Goal: Task Accomplishment & Management: Use online tool/utility

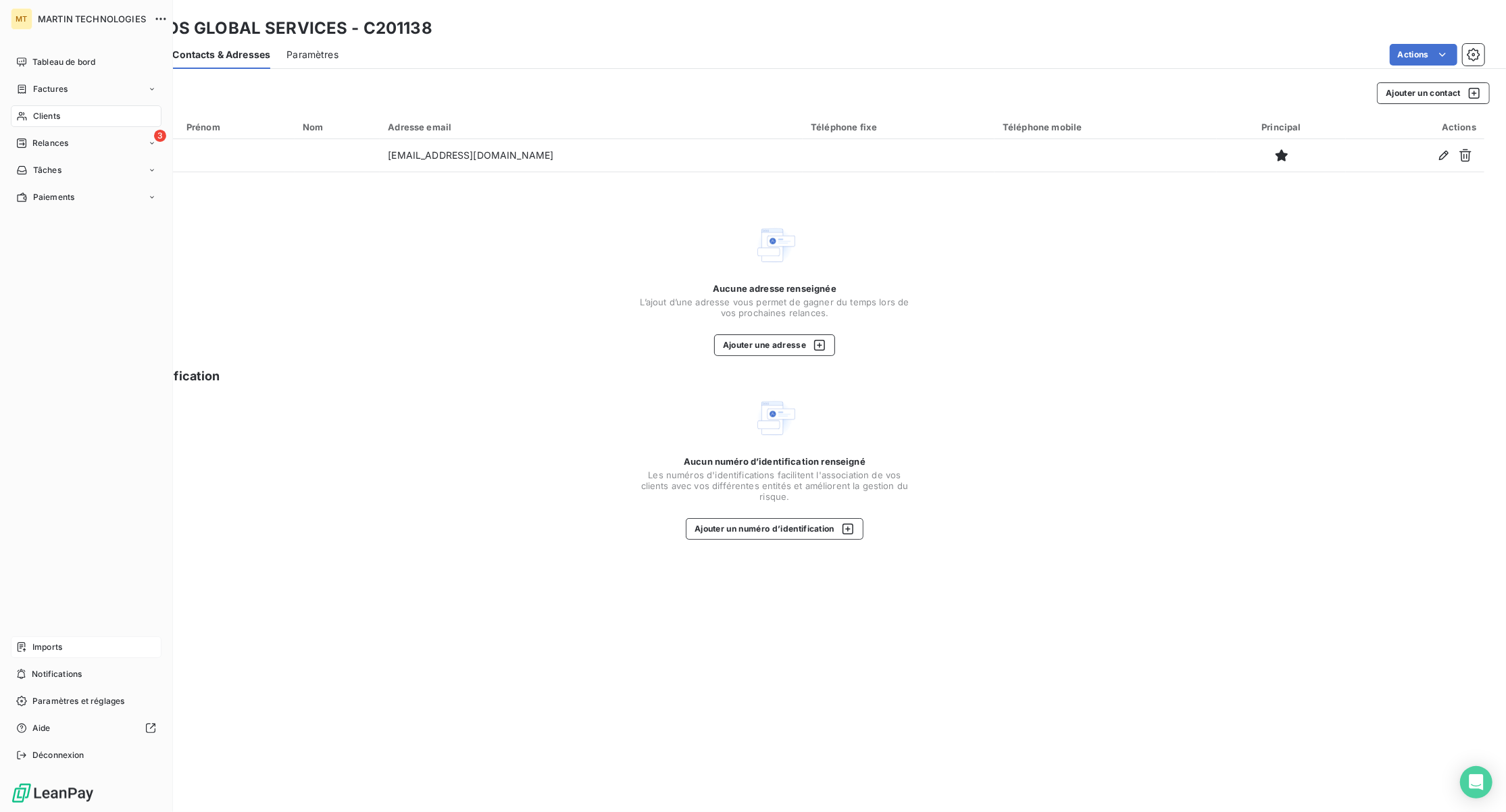
click at [51, 641] on span "Imports" at bounding box center [47, 647] width 30 height 12
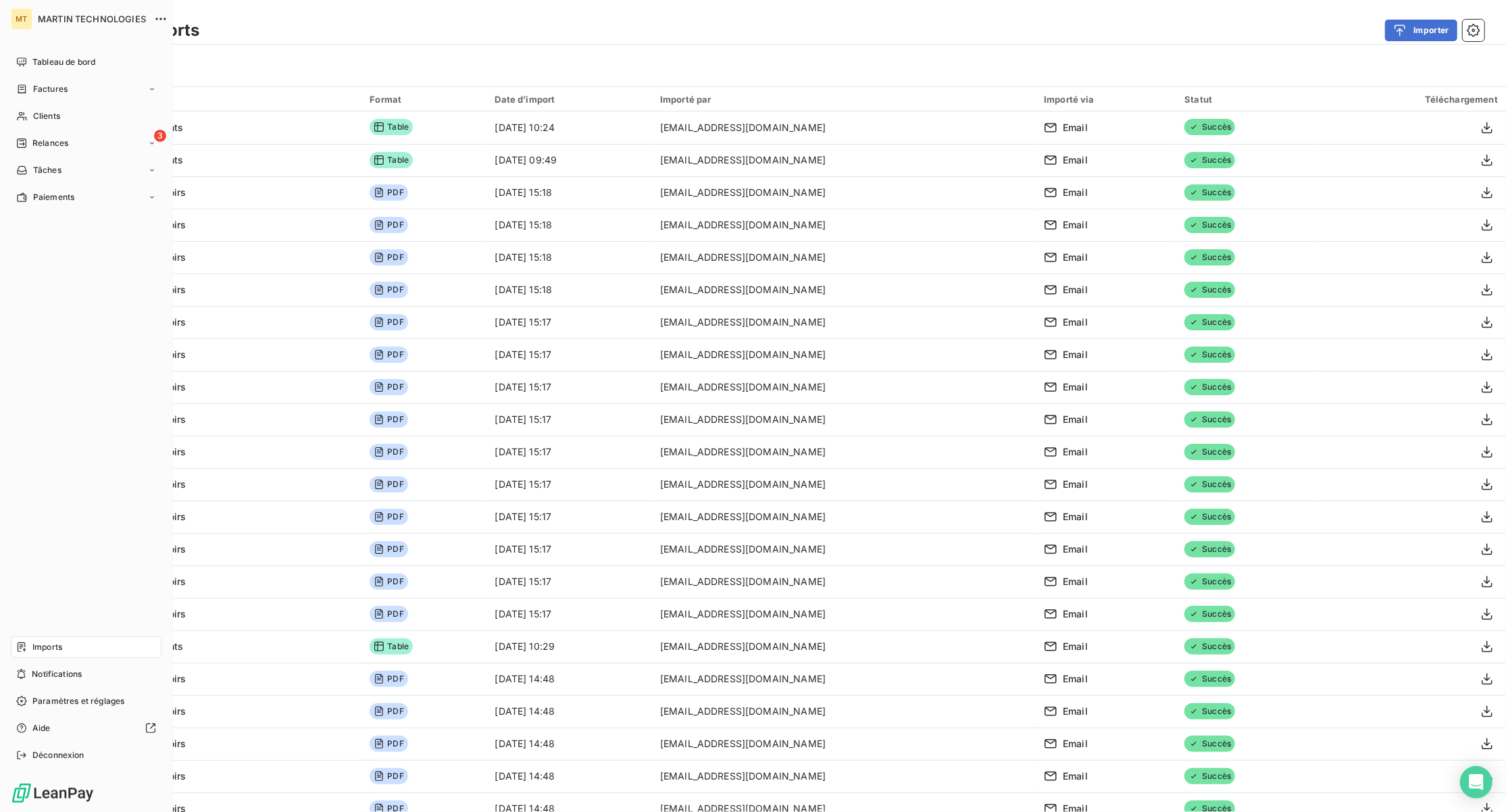
click at [32, 143] on span "Relances" at bounding box center [50, 143] width 36 height 12
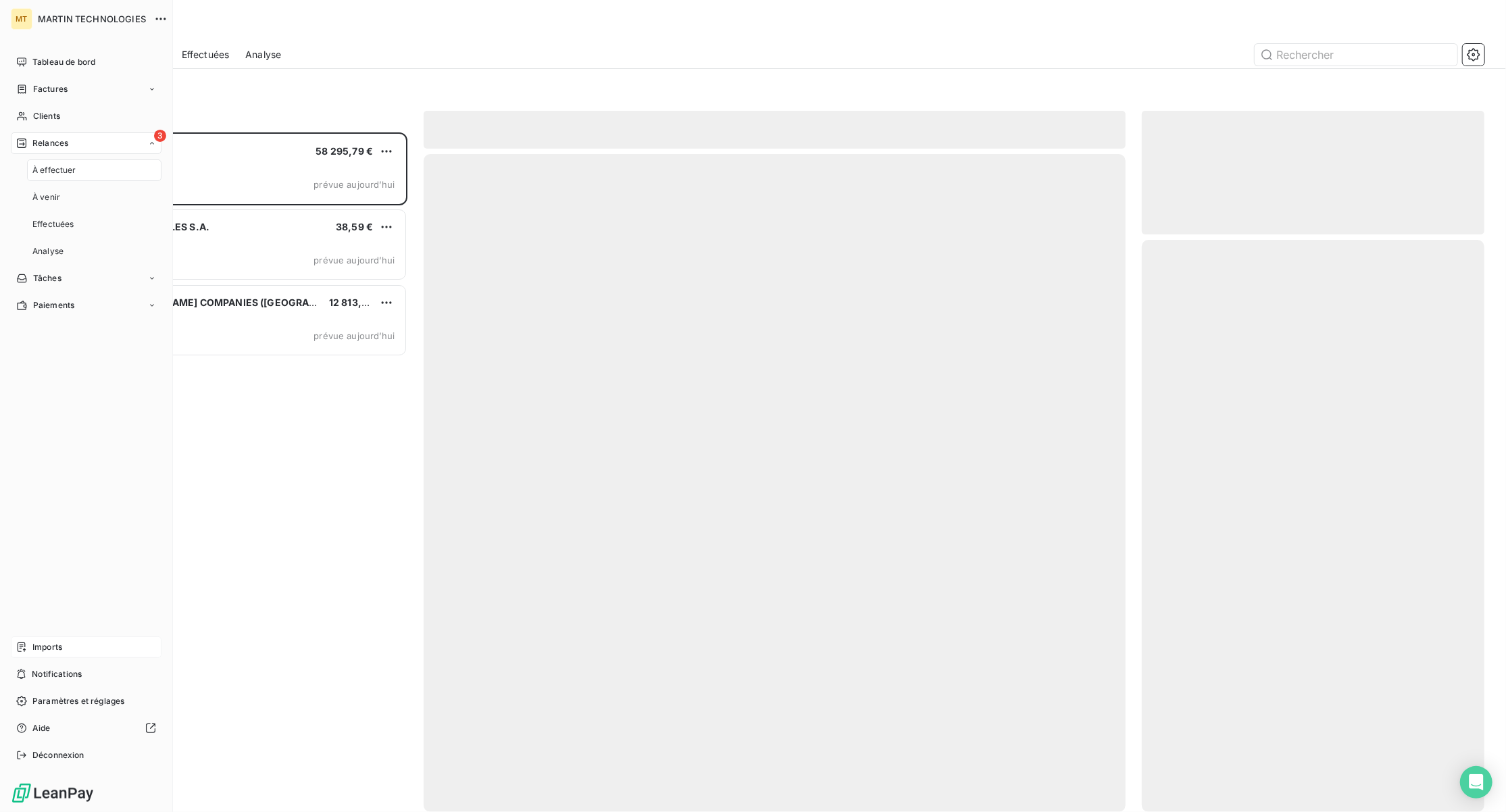
scroll to position [666, 328]
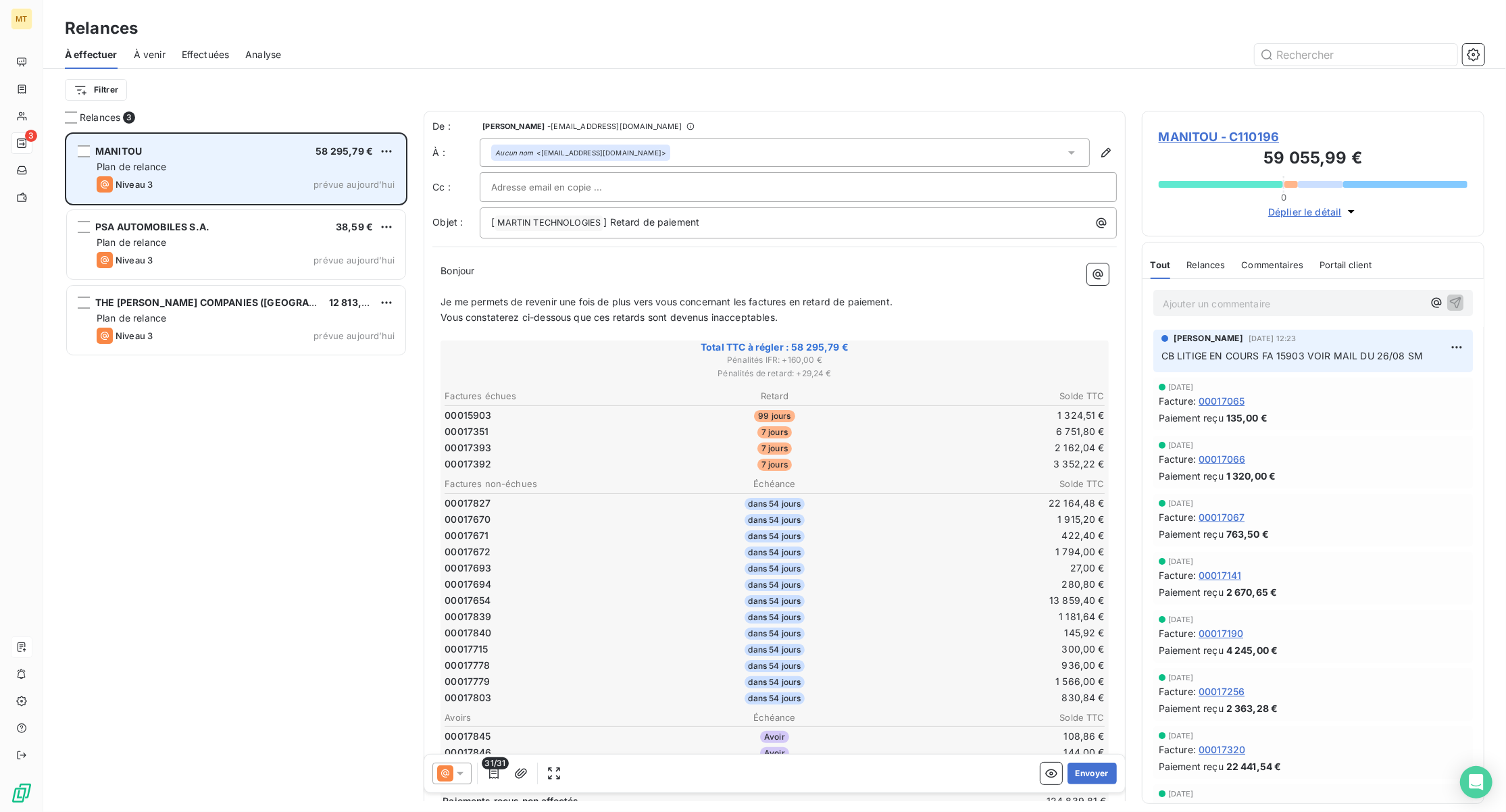
click at [168, 154] on div "MANITOU 58 295,79 €" at bounding box center [245, 151] width 298 height 12
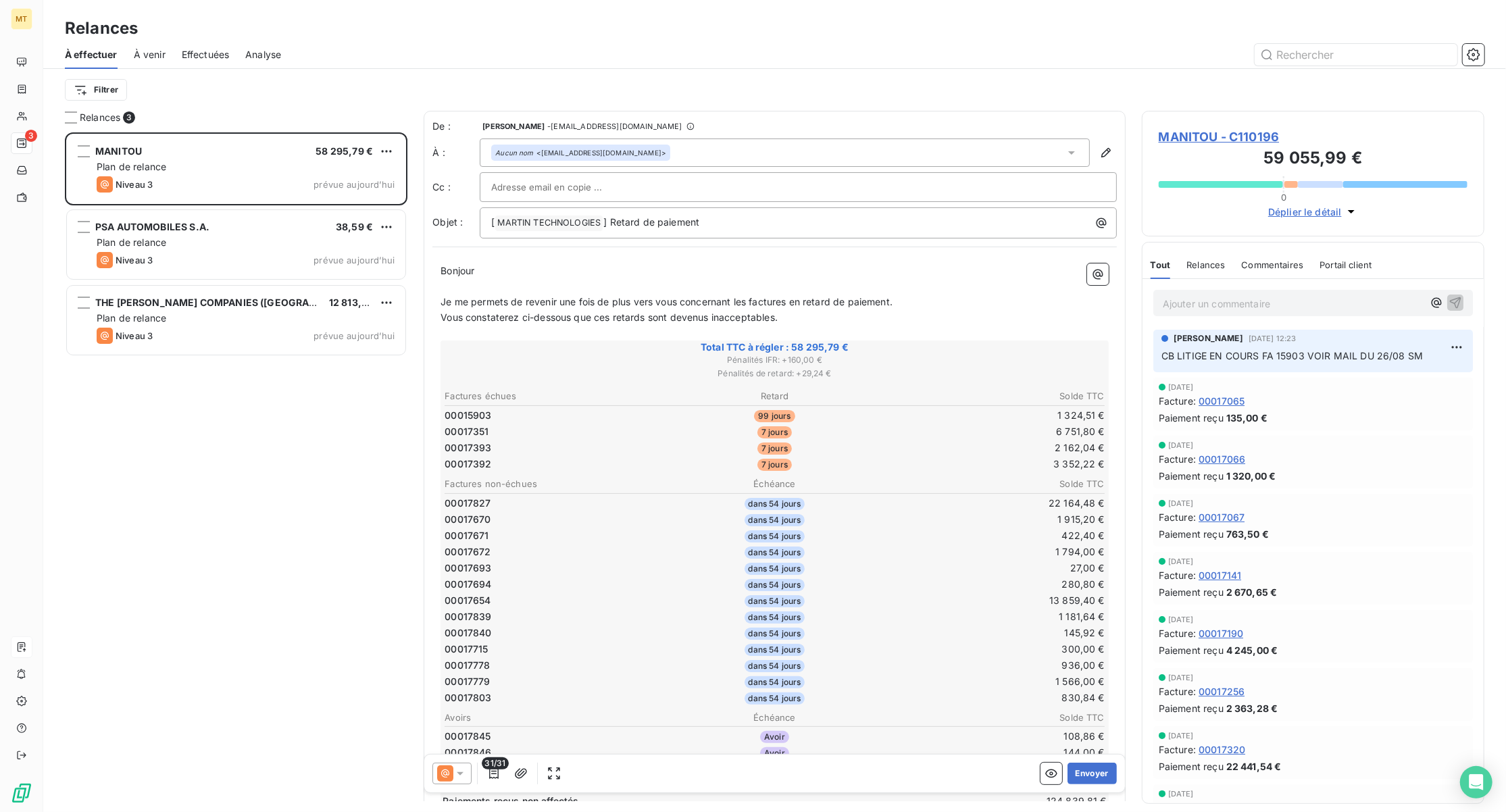
click at [1272, 309] on p "Ajouter un commentaire ﻿" at bounding box center [1293, 304] width 260 height 17
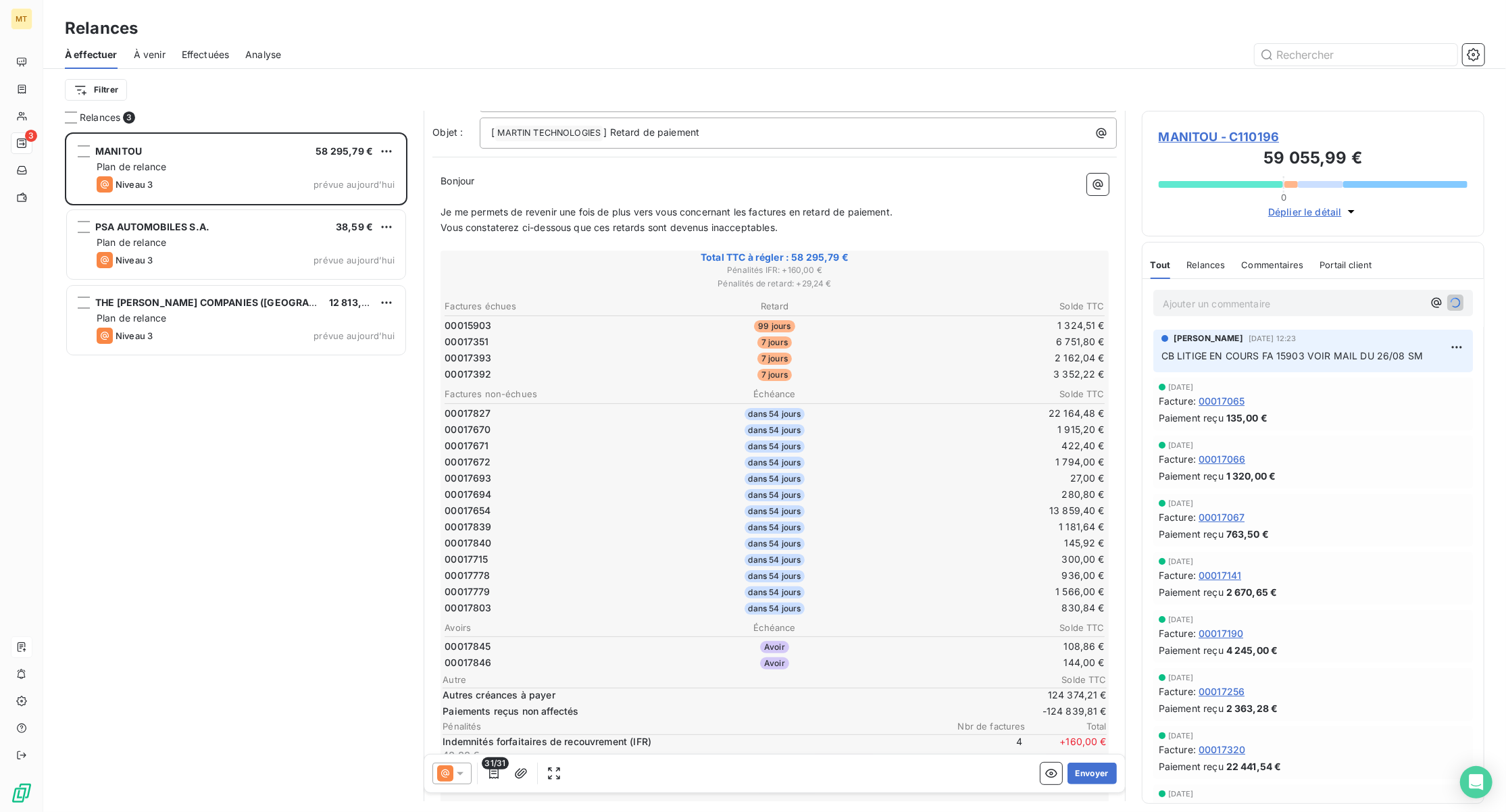
scroll to position [181, 0]
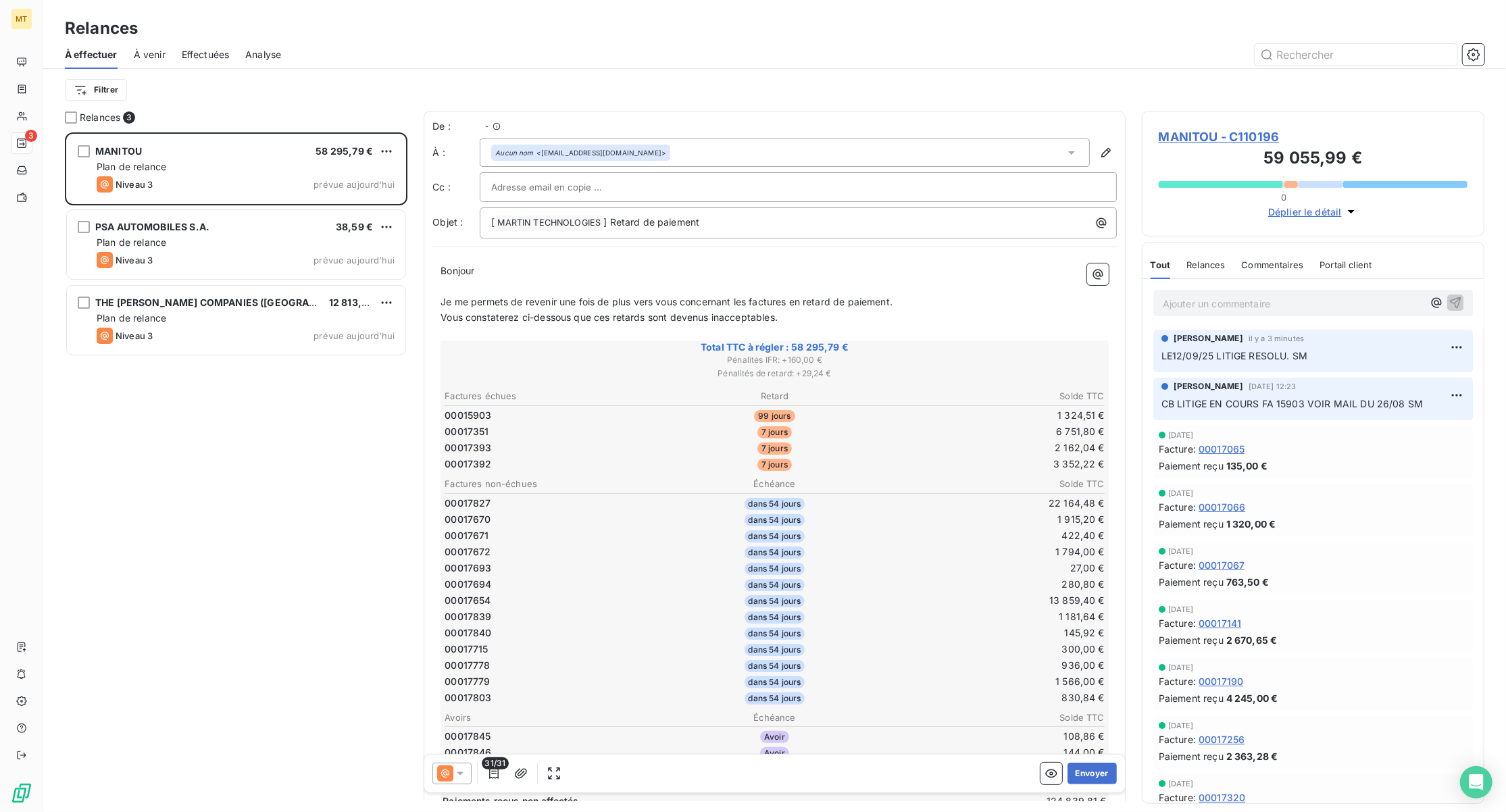
scroll to position [666, 328]
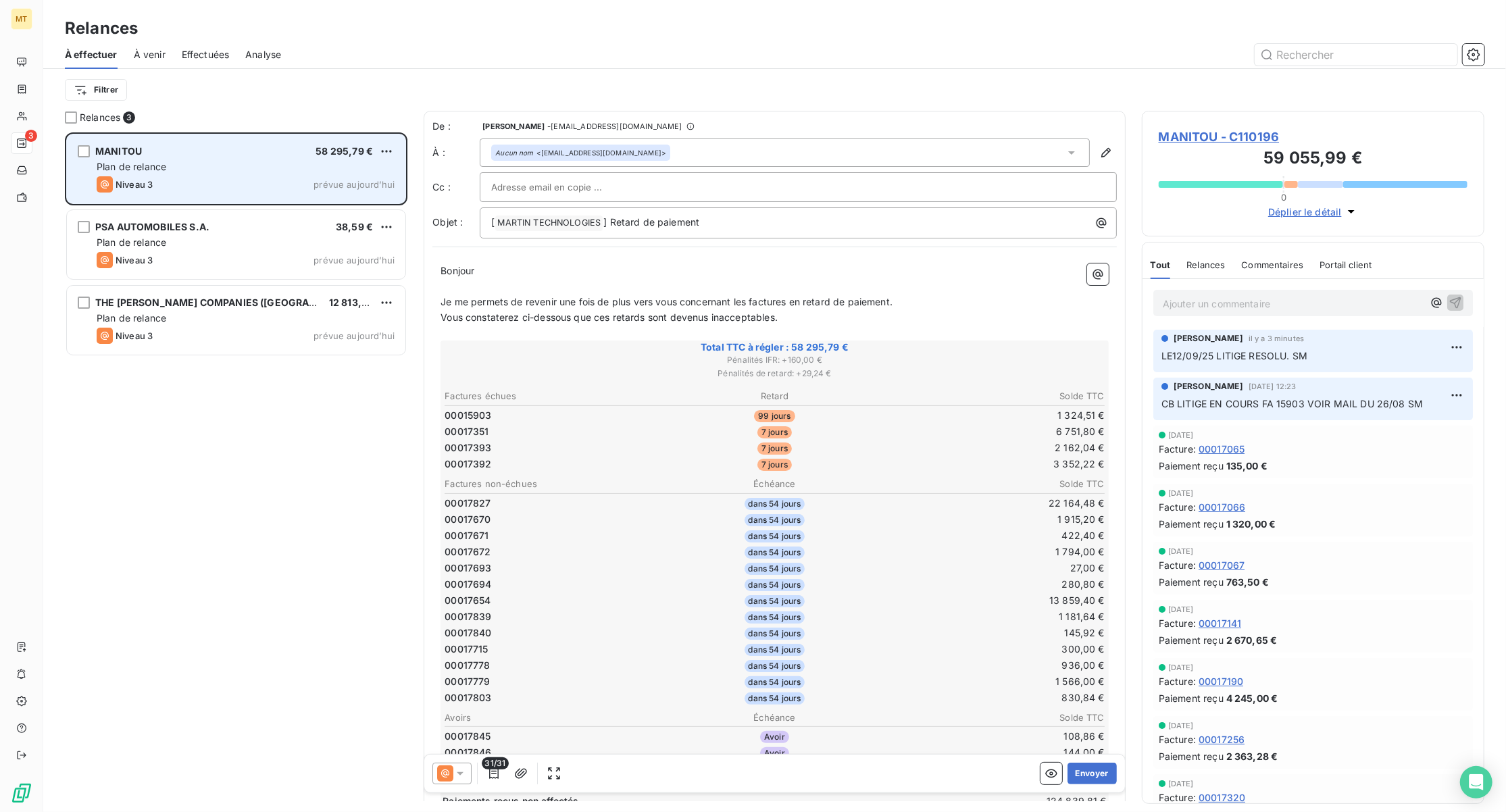
click at [168, 174] on div "MANITOU 58 295,79 € Plan de relance Niveau 3 prévue aujourd’hui" at bounding box center [237, 169] width 339 height 69
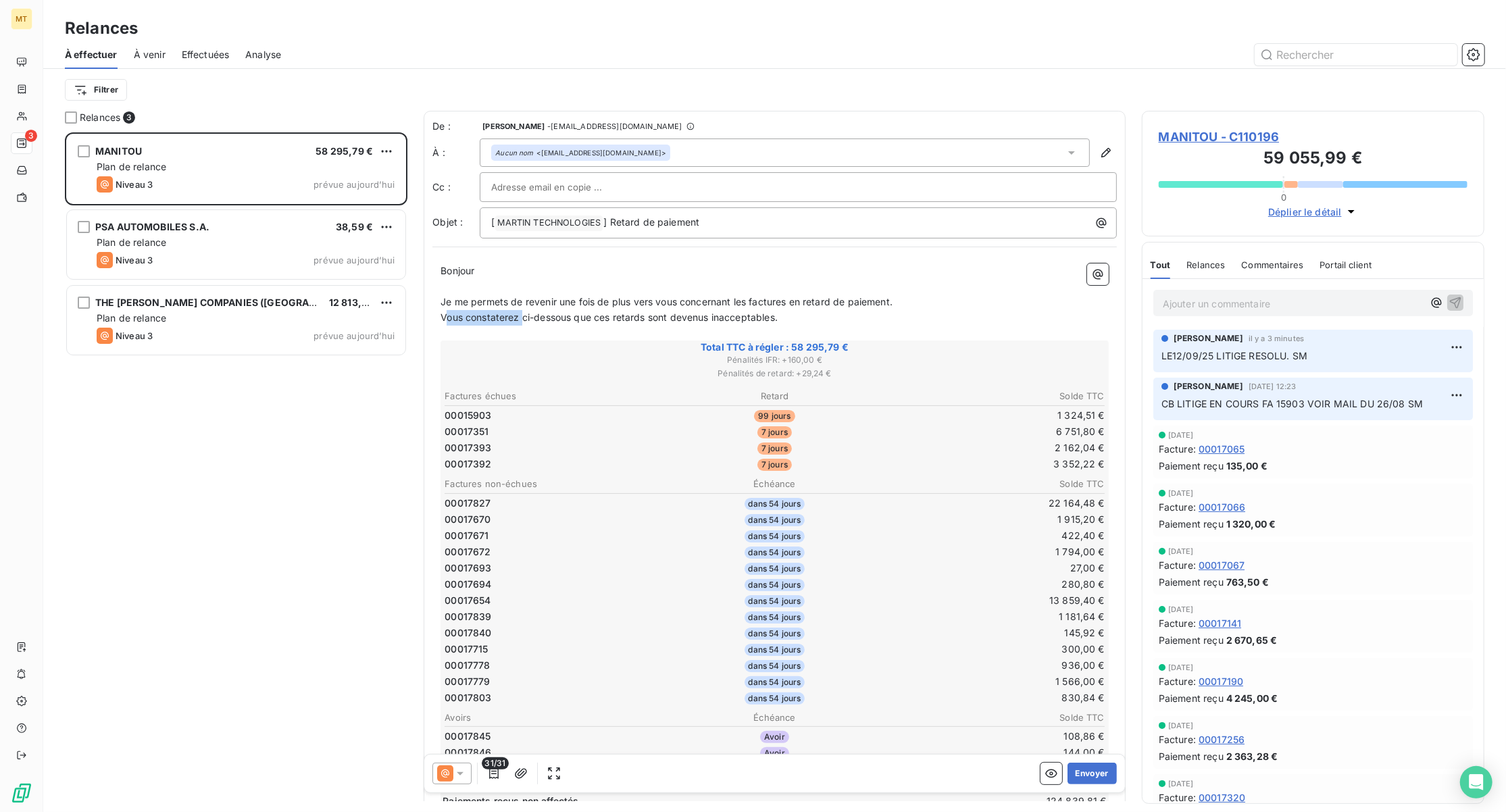
drag, startPoint x: 812, startPoint y: 322, endPoint x: 446, endPoint y: 320, distance: 366.0
click at [446, 320] on p "Vous constaterez ci-dessous que ces retards sont devenus inacceptables." at bounding box center [774, 318] width 668 height 16
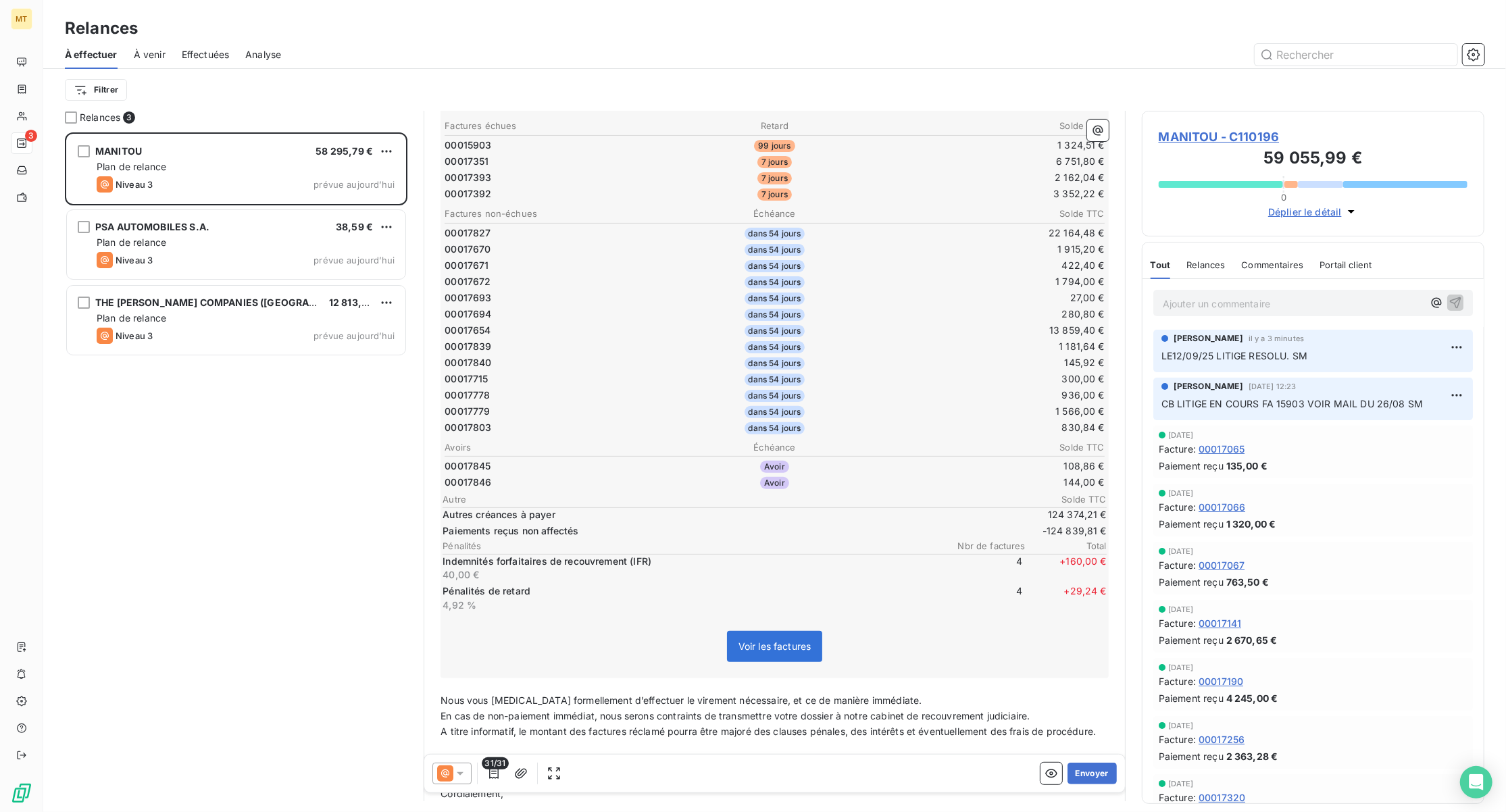
scroll to position [361, 0]
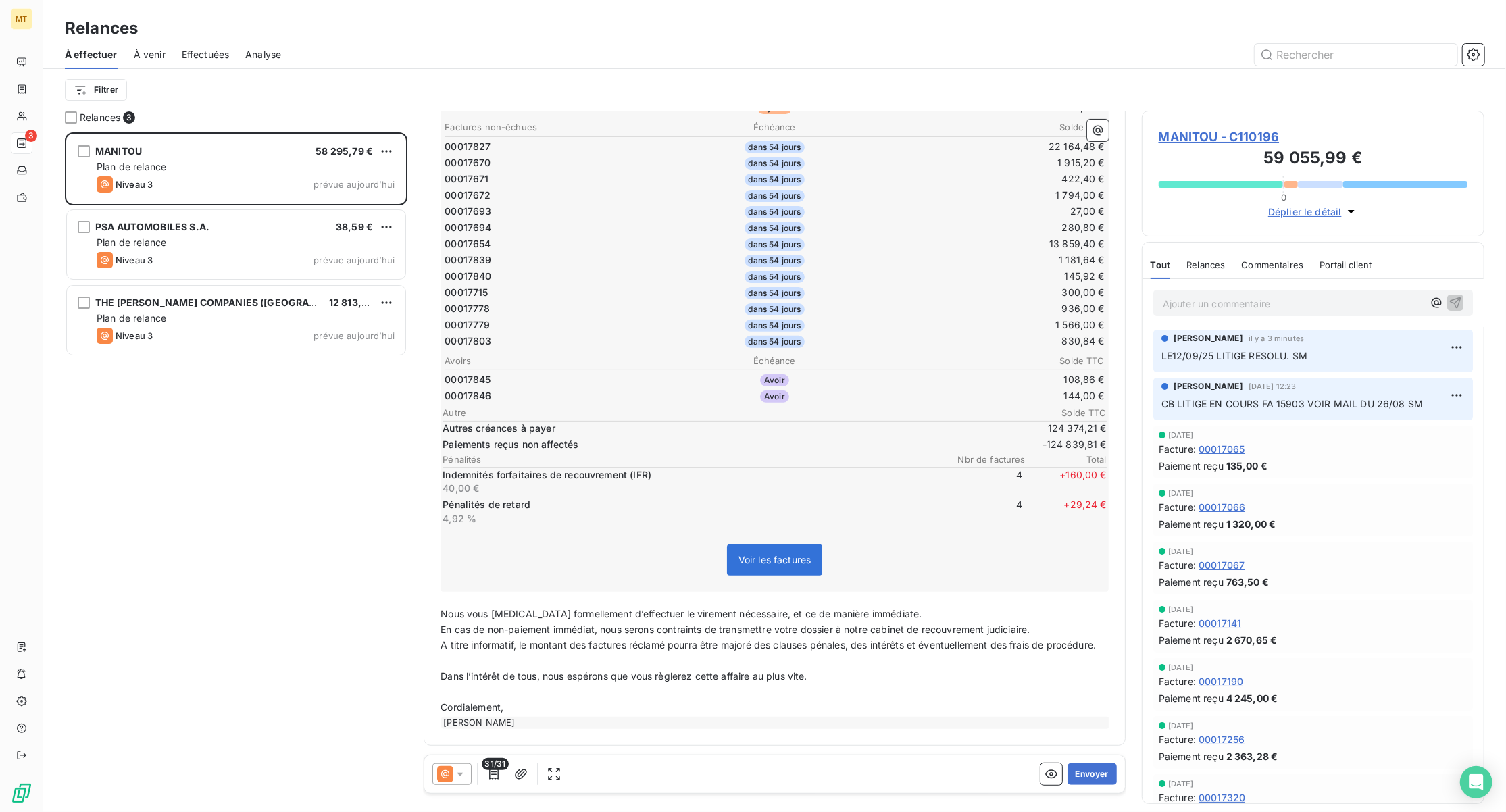
click at [946, 607] on p "Nous vous [MEDICAL_DATA] formellement d’effectuer le virement nécessaire, et ce…" at bounding box center [774, 615] width 668 height 16
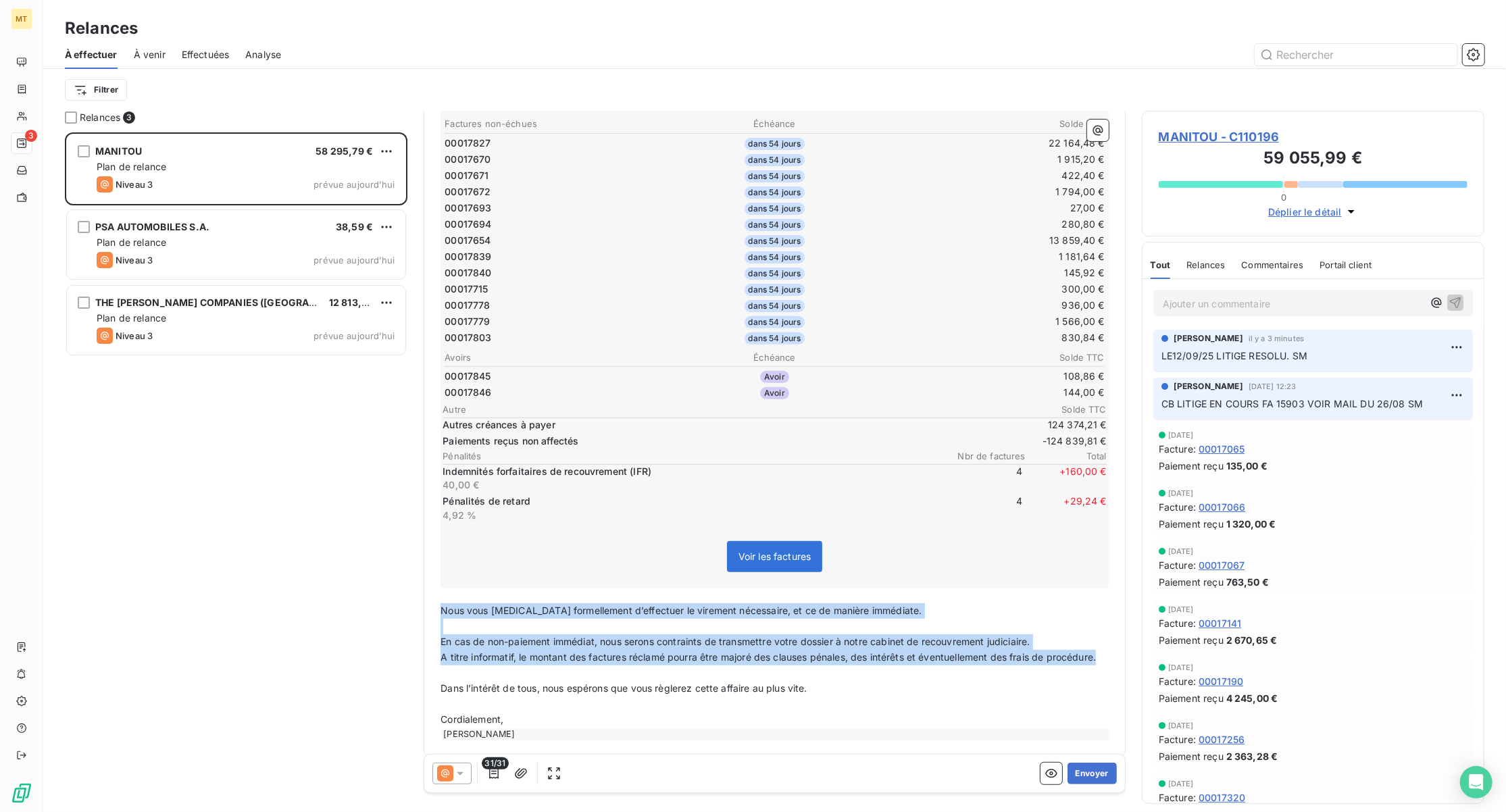
drag, startPoint x: 517, startPoint y: 666, endPoint x: 444, endPoint y: 596, distance: 101.1
click at [444, 596] on div "Bonjour ﻿ ﻿ ﻿ ﻿ Je me permets de revenir une fois de plus vers vous concernant …" at bounding box center [774, 322] width 668 height 837
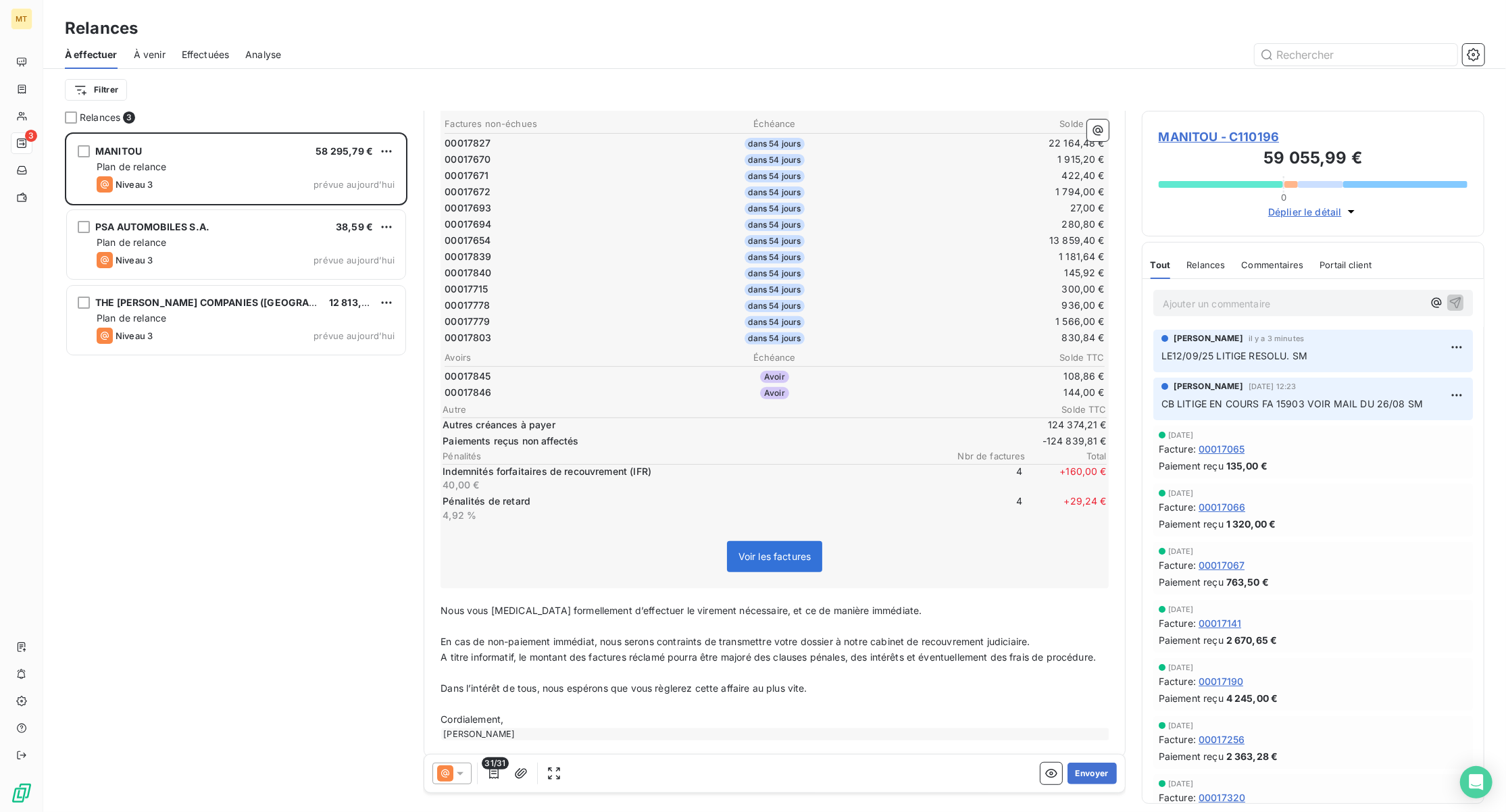
click at [548, 675] on p "﻿" at bounding box center [774, 673] width 668 height 16
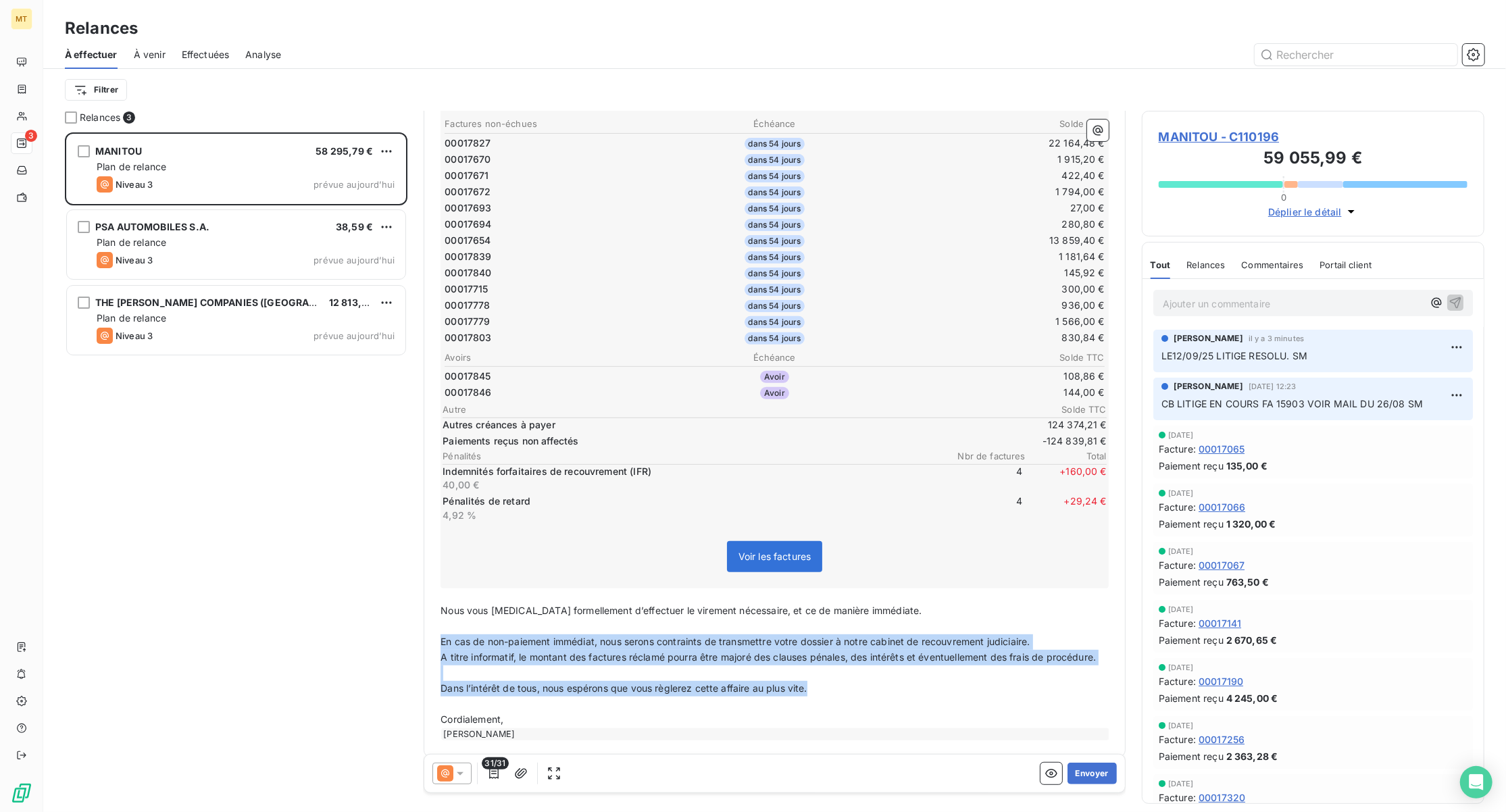
drag, startPoint x: 787, startPoint y: 690, endPoint x: 436, endPoint y: 630, distance: 356.1
click at [436, 630] on div "Bonjour ﻿ ﻿ ﻿ ﻿ Je me permets de revenir une fois de plus vers vous concernant …" at bounding box center [775, 322] width 685 height 853
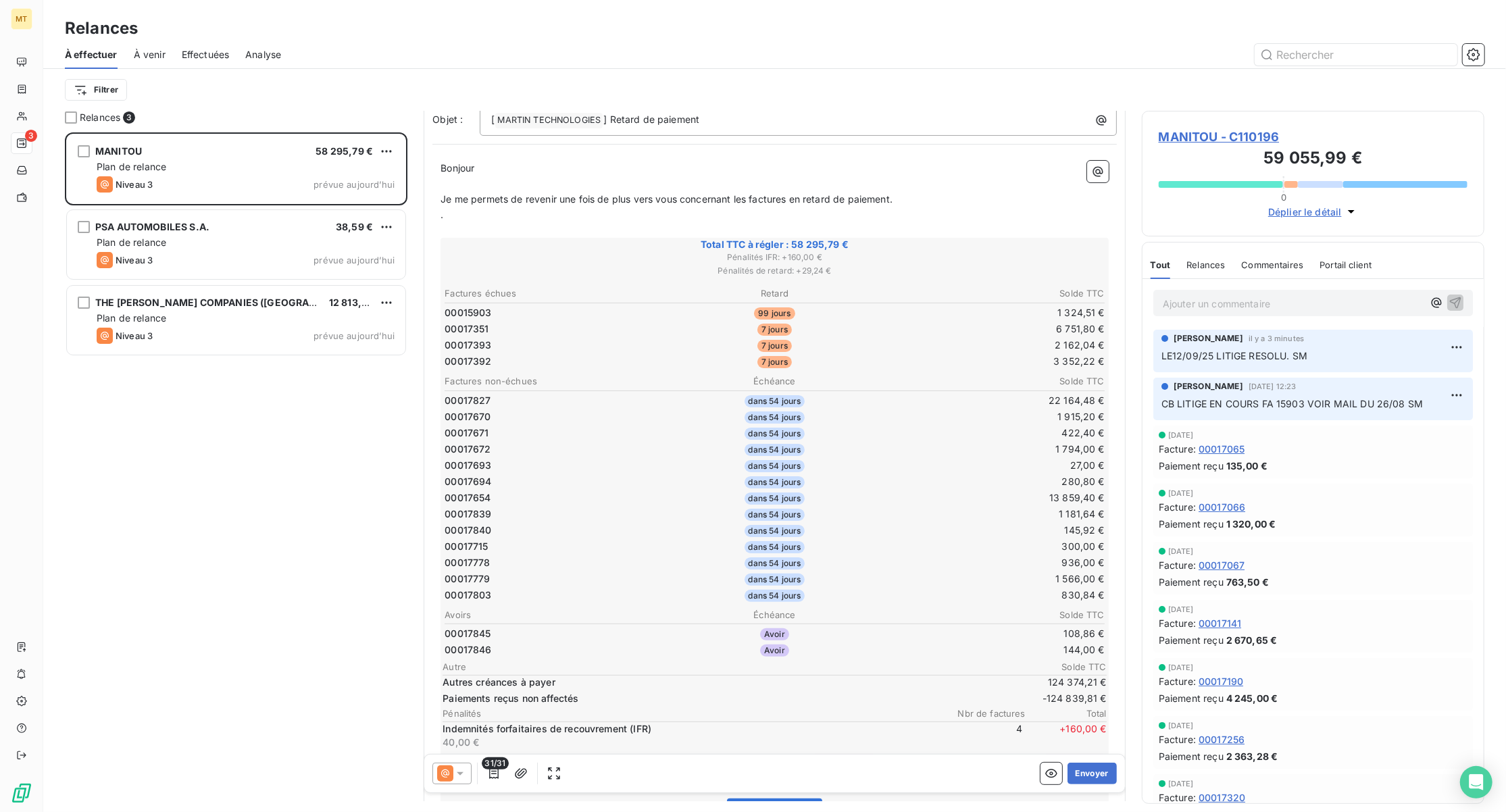
scroll to position [0, 0]
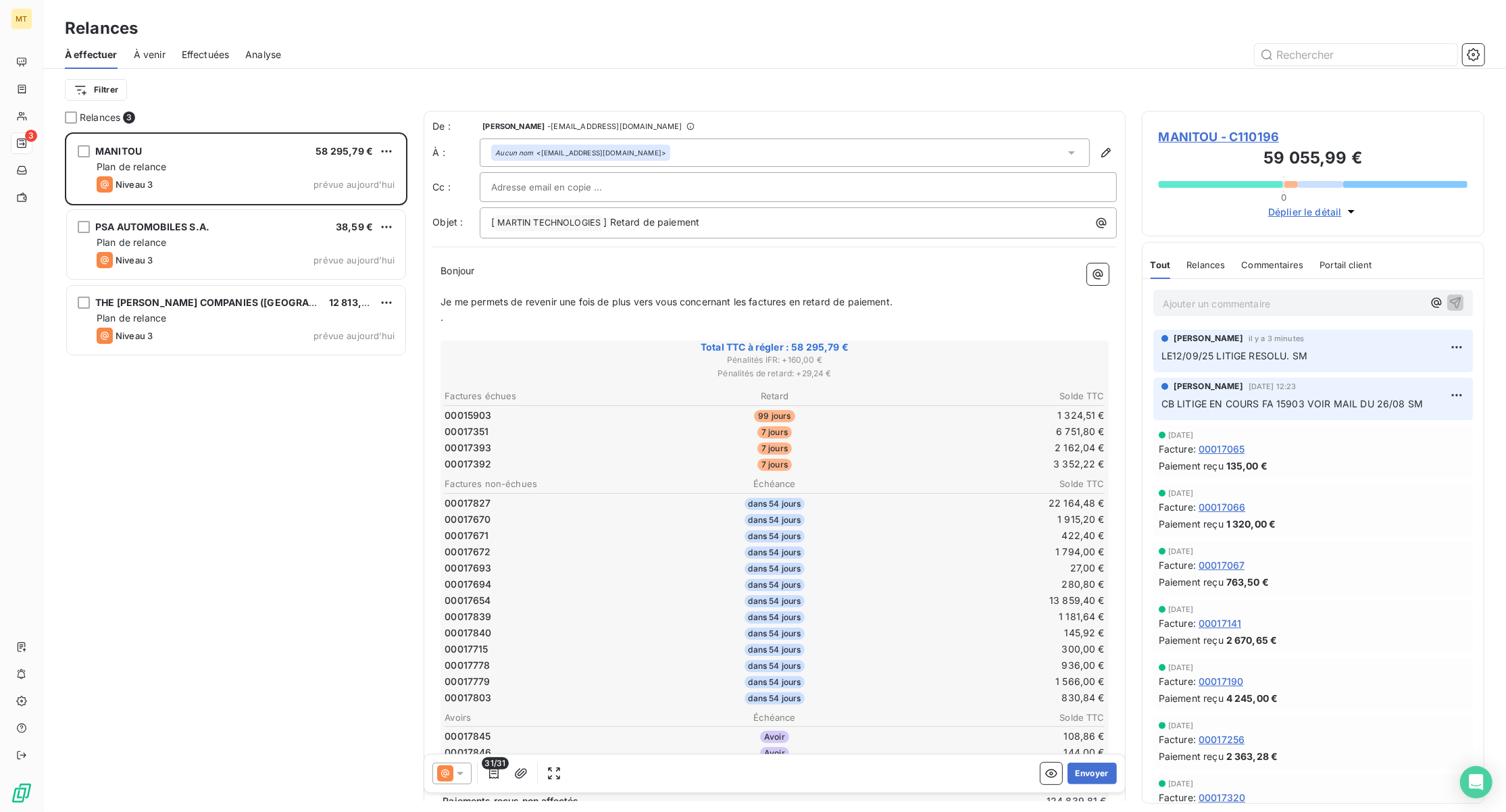
click at [461, 325] on p "." at bounding box center [774, 318] width 668 height 16
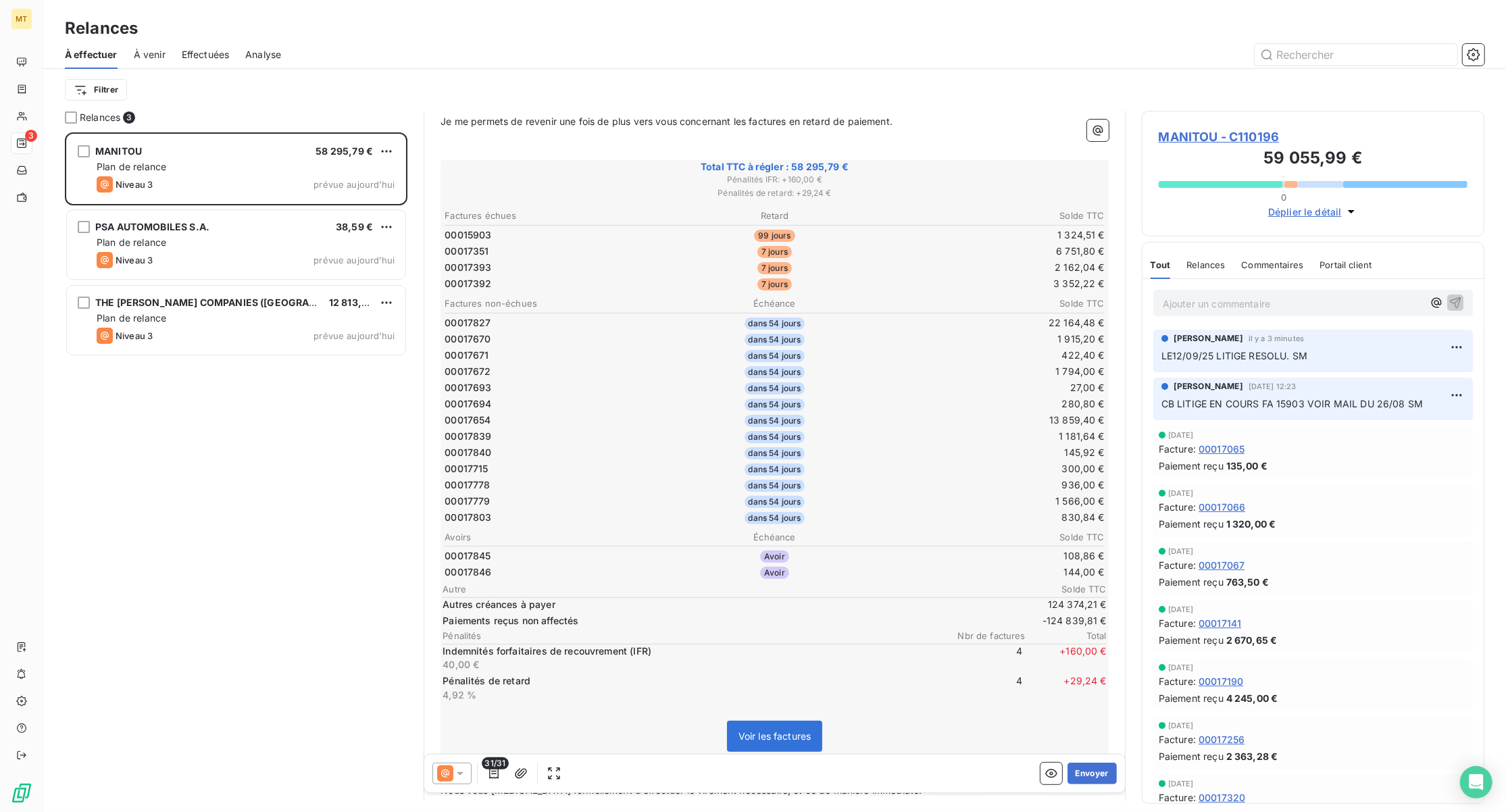
scroll to position [284, 0]
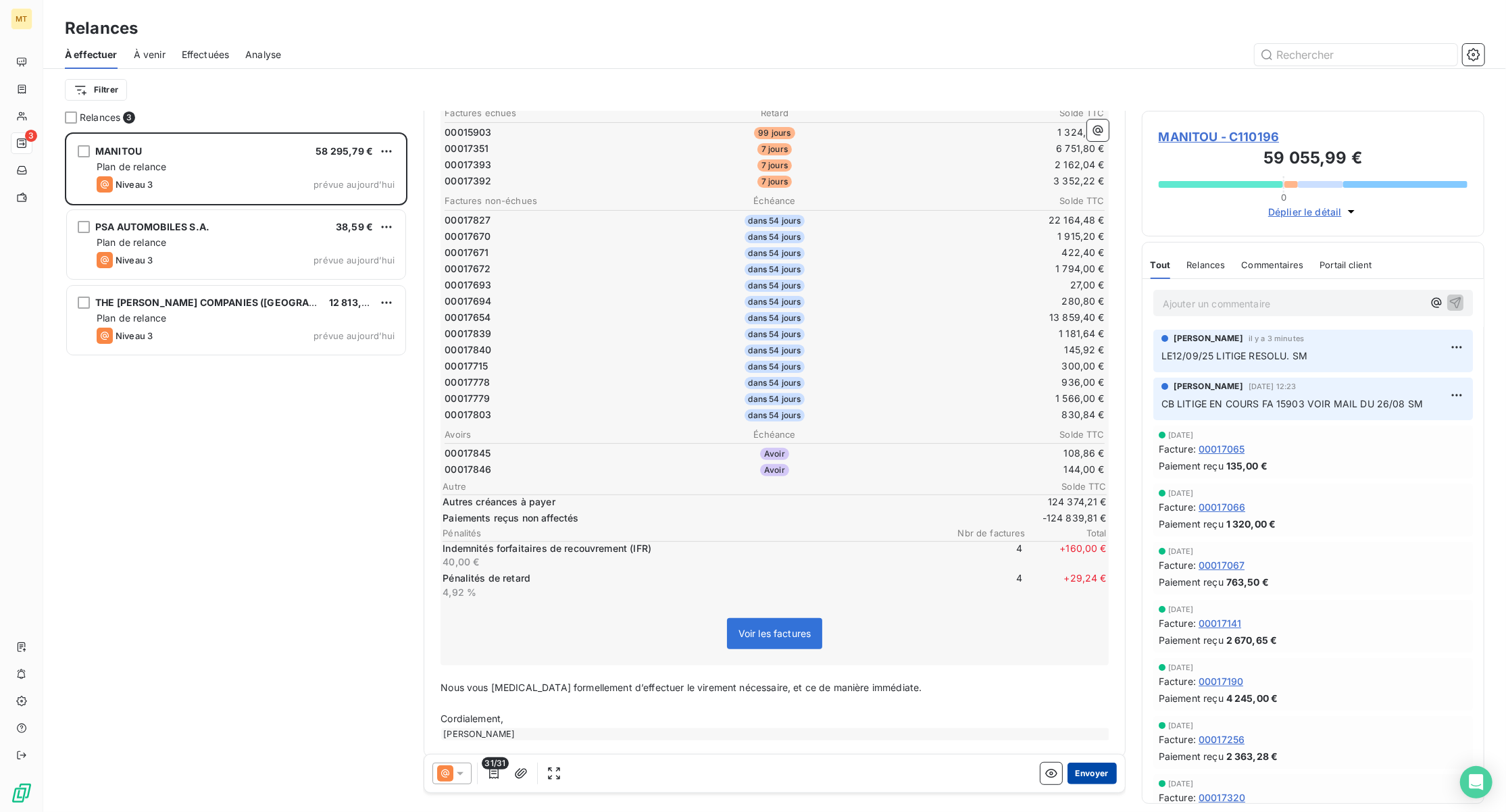
click at [1088, 776] on button "Envoyer" at bounding box center [1092, 773] width 49 height 21
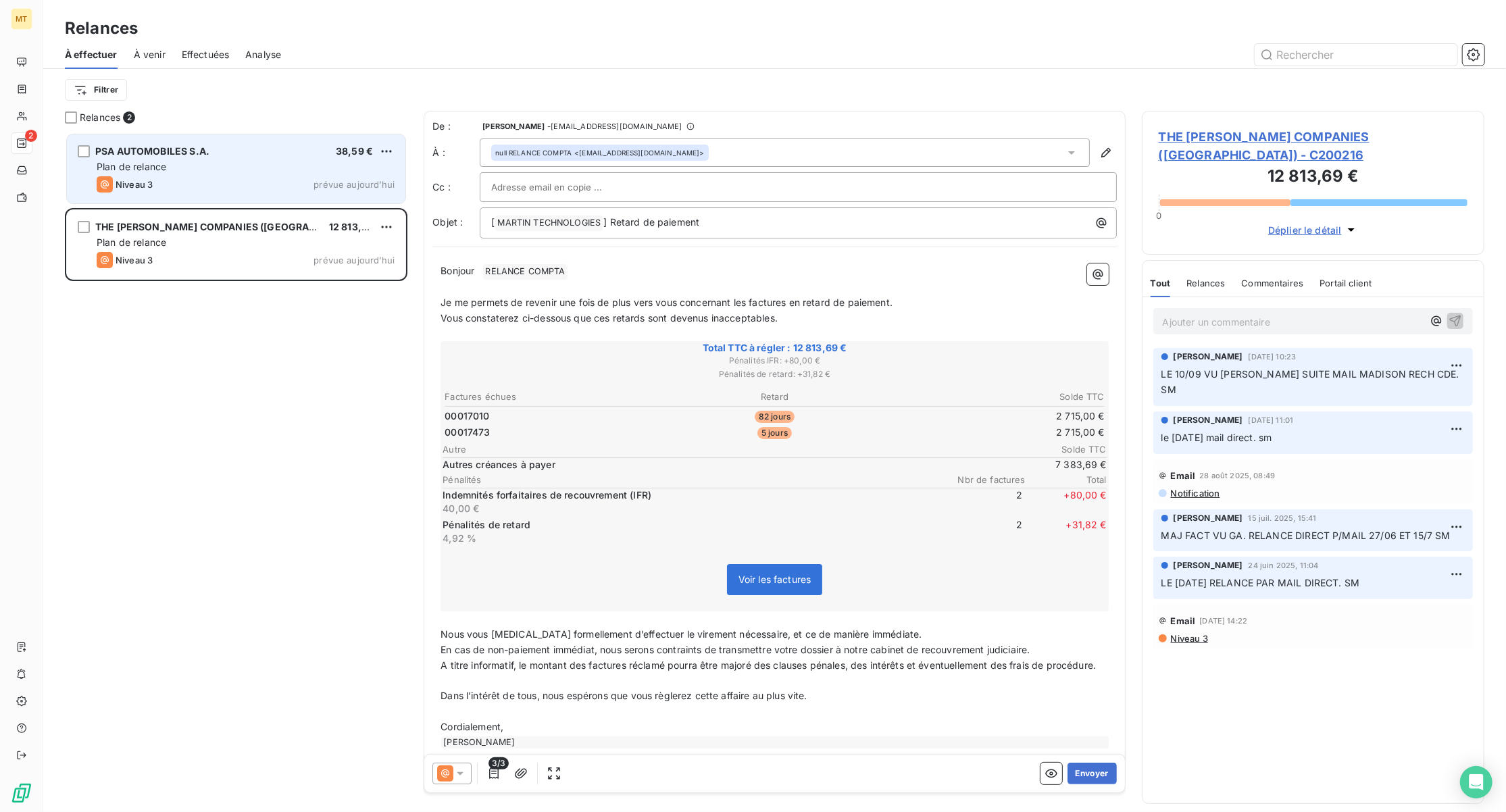
click at [233, 167] on div "Plan de relance" at bounding box center [245, 167] width 298 height 14
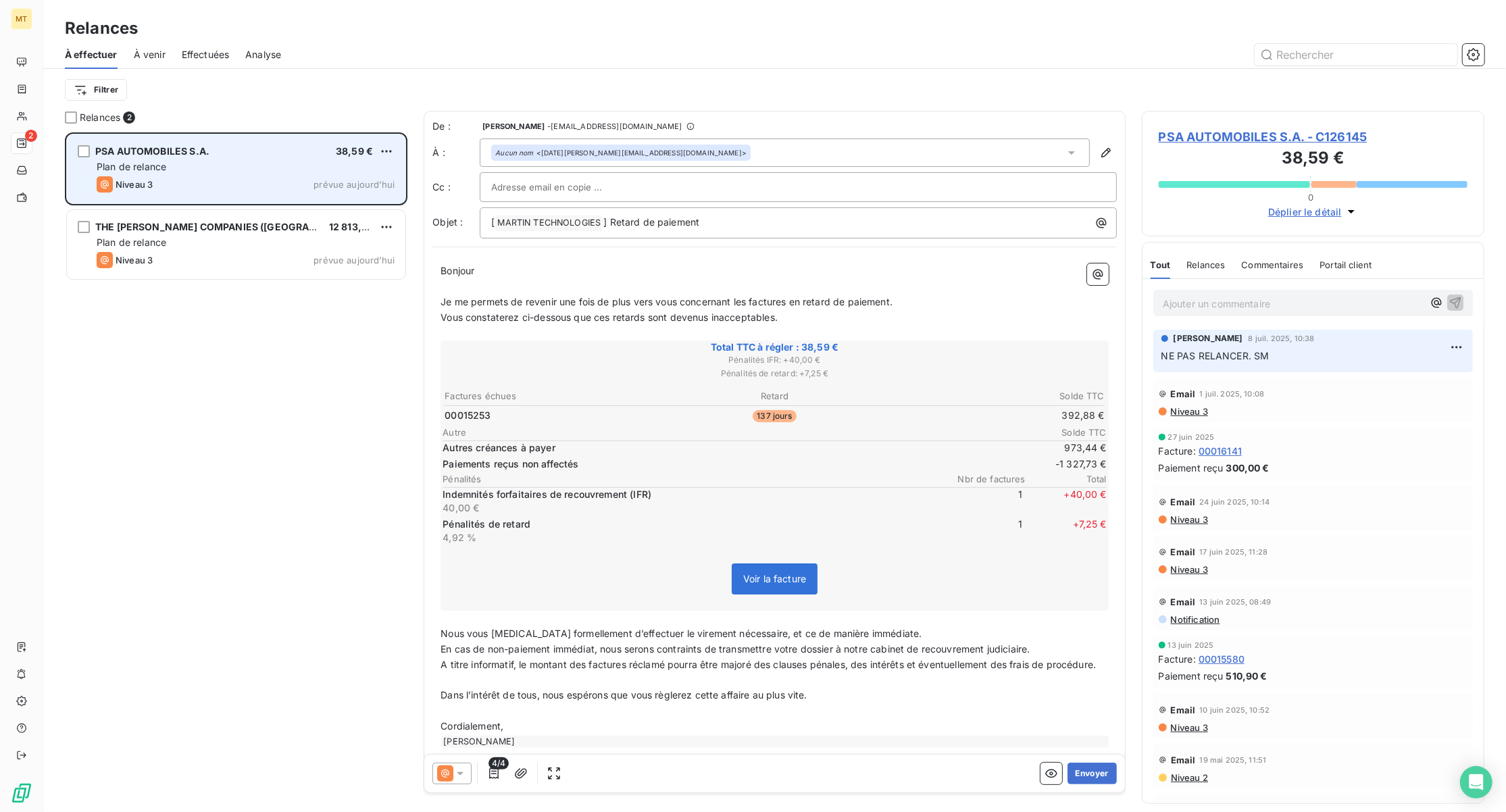
click at [192, 192] on div "Niveau 3 prévue aujourd’hui" at bounding box center [245, 184] width 298 height 16
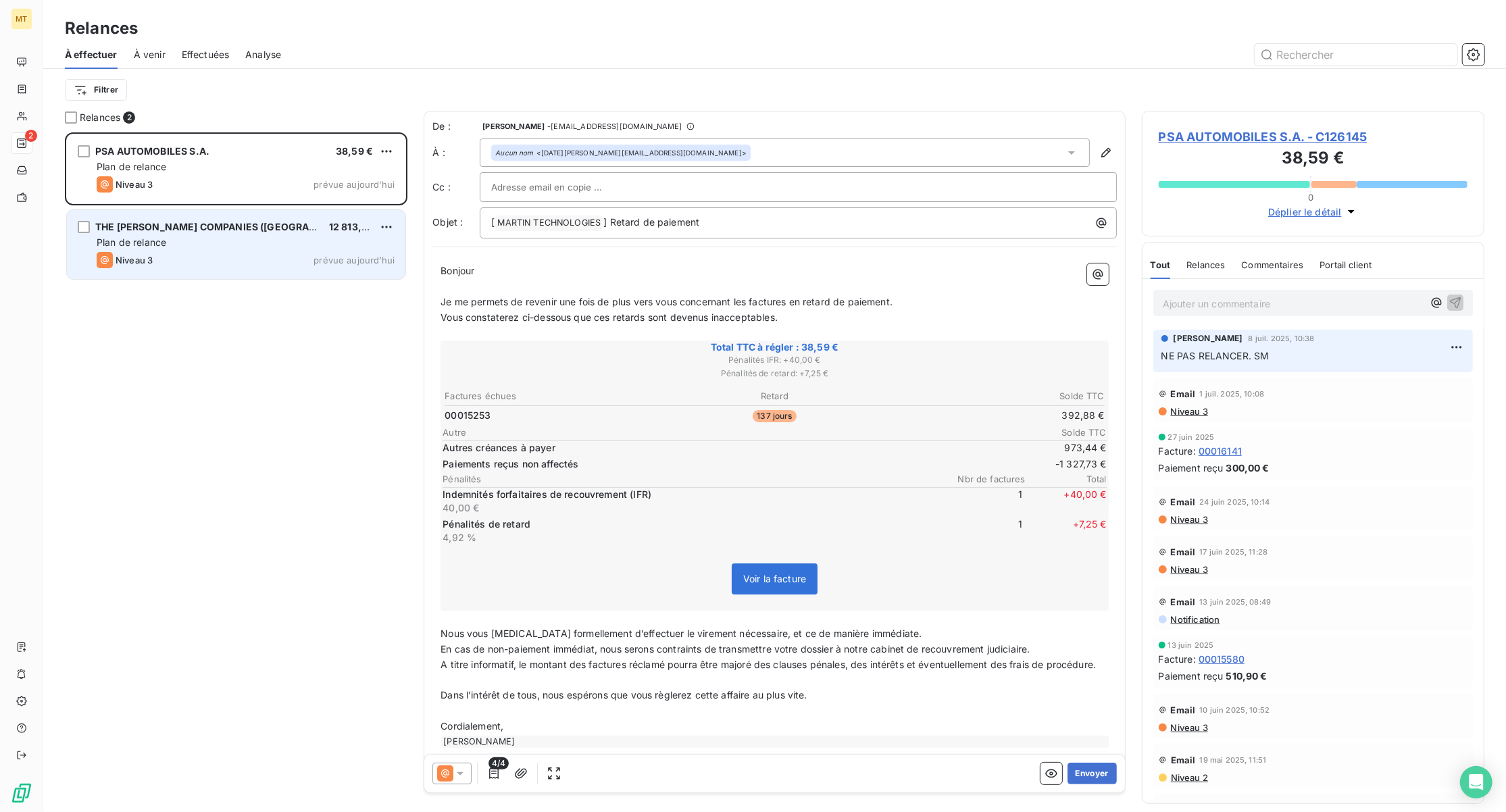
click at [209, 249] on div "THE ESTEE LAUDER COMPANIES (USA) 12 813,69 € Plan de relance Niveau 3 prévue au…" at bounding box center [237, 244] width 339 height 69
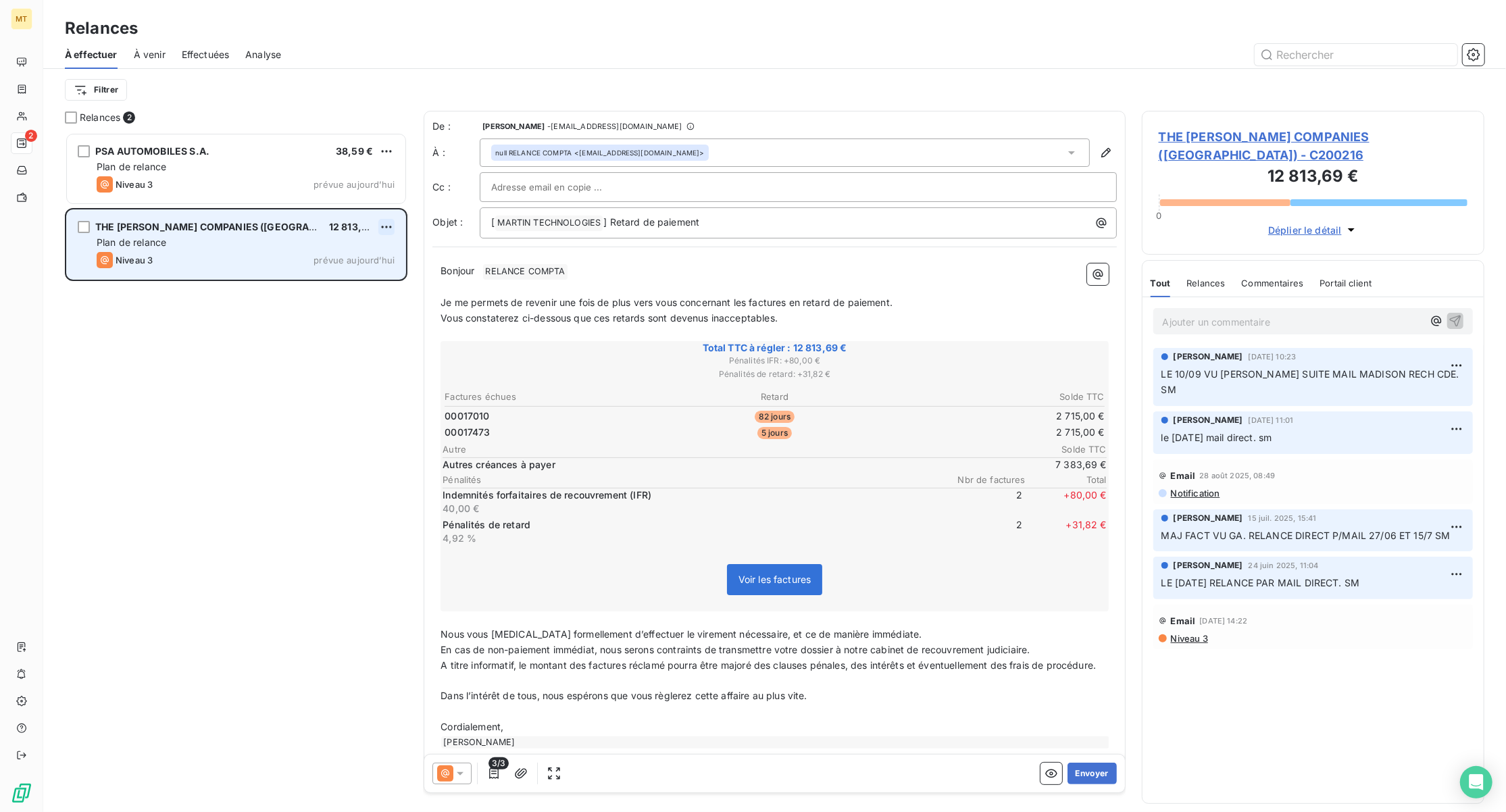
click at [382, 229] on html "MT 2 Relances À effectuer À venir Effectuées Analyse Filtrer Relances 2 PSA AUT…" at bounding box center [753, 406] width 1506 height 812
click at [314, 279] on div "Passer cette action" at bounding box center [327, 278] width 121 height 21
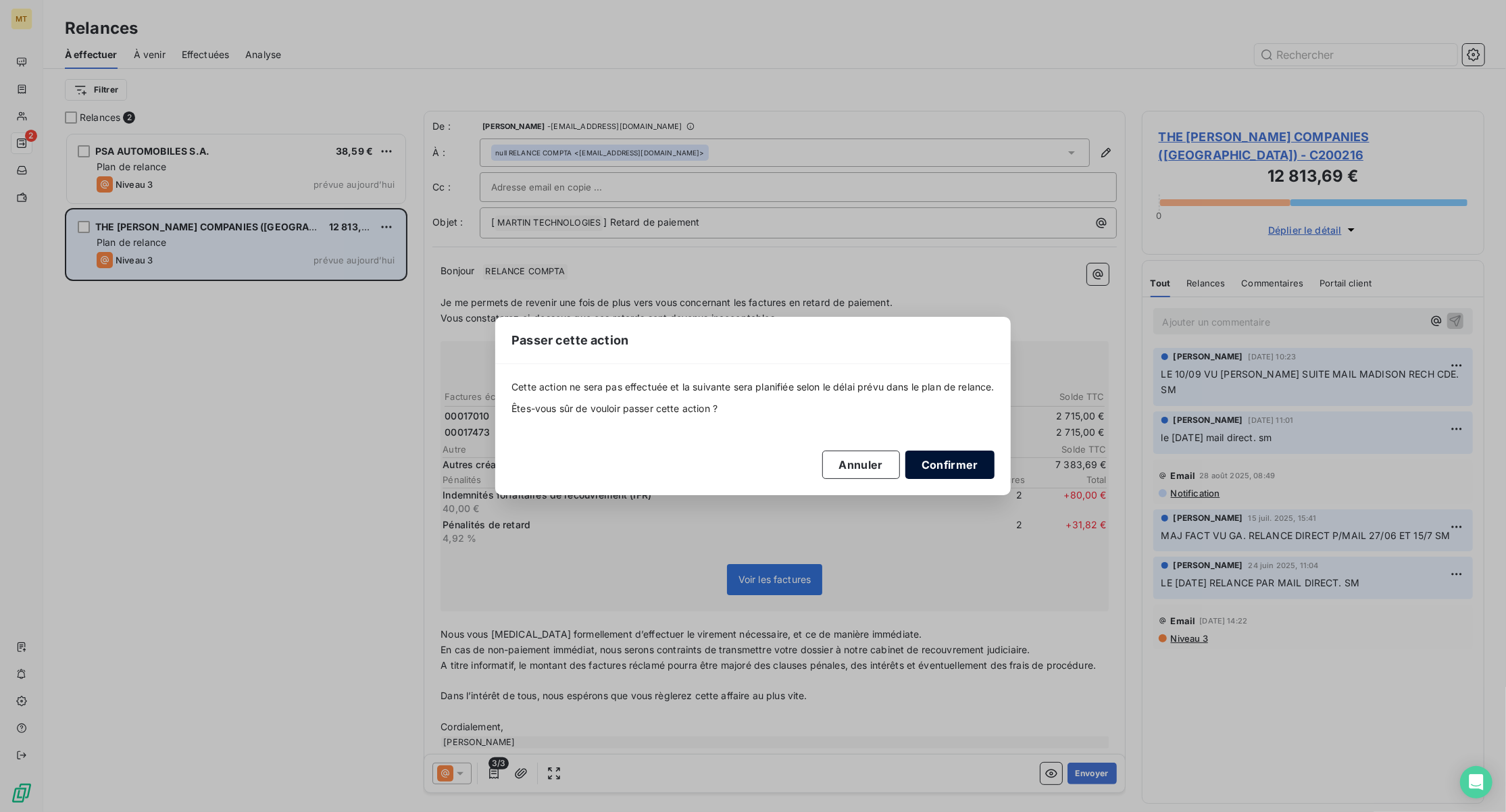
click at [992, 476] on button "Confirmer" at bounding box center [950, 465] width 89 height 29
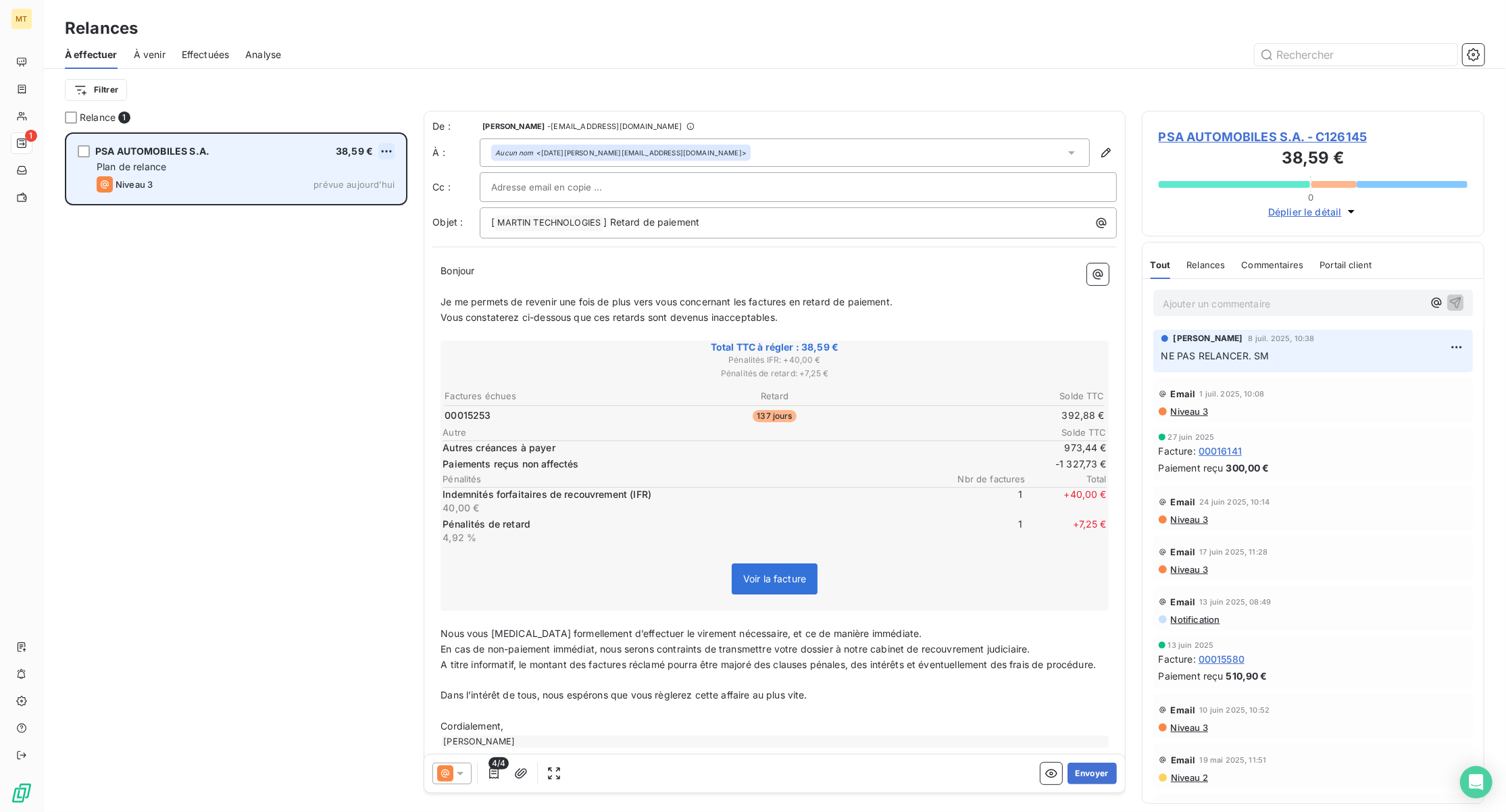
click at [382, 150] on html "MT 1 Relances À effectuer À venir Effectuées Analyse Filtrer Relance 1 PSA AUTO…" at bounding box center [753, 406] width 1506 height 812
click at [354, 202] on div "Passer cette action" at bounding box center [327, 202] width 121 height 21
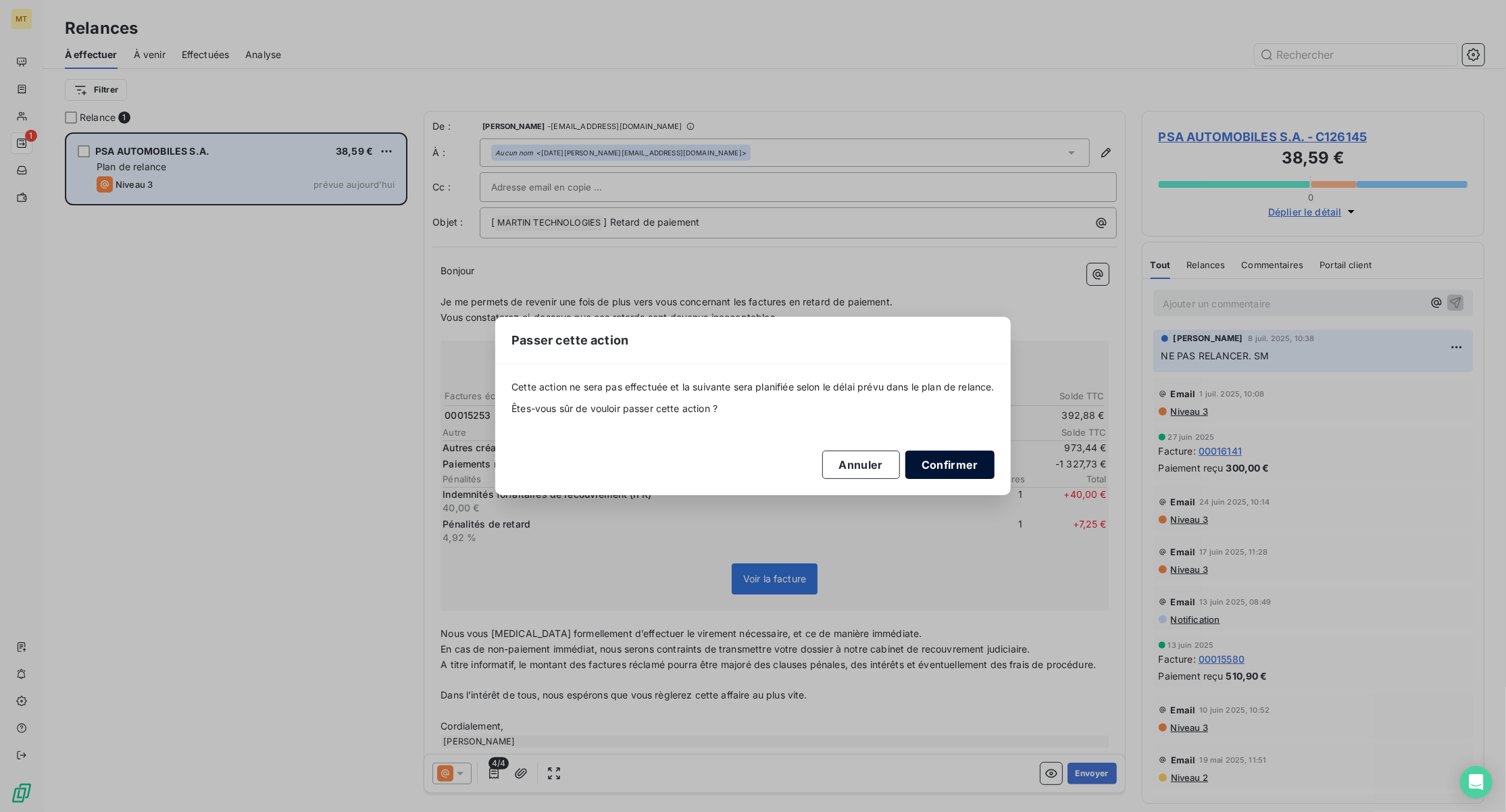
click at [938, 464] on button "Confirmer" at bounding box center [950, 465] width 89 height 29
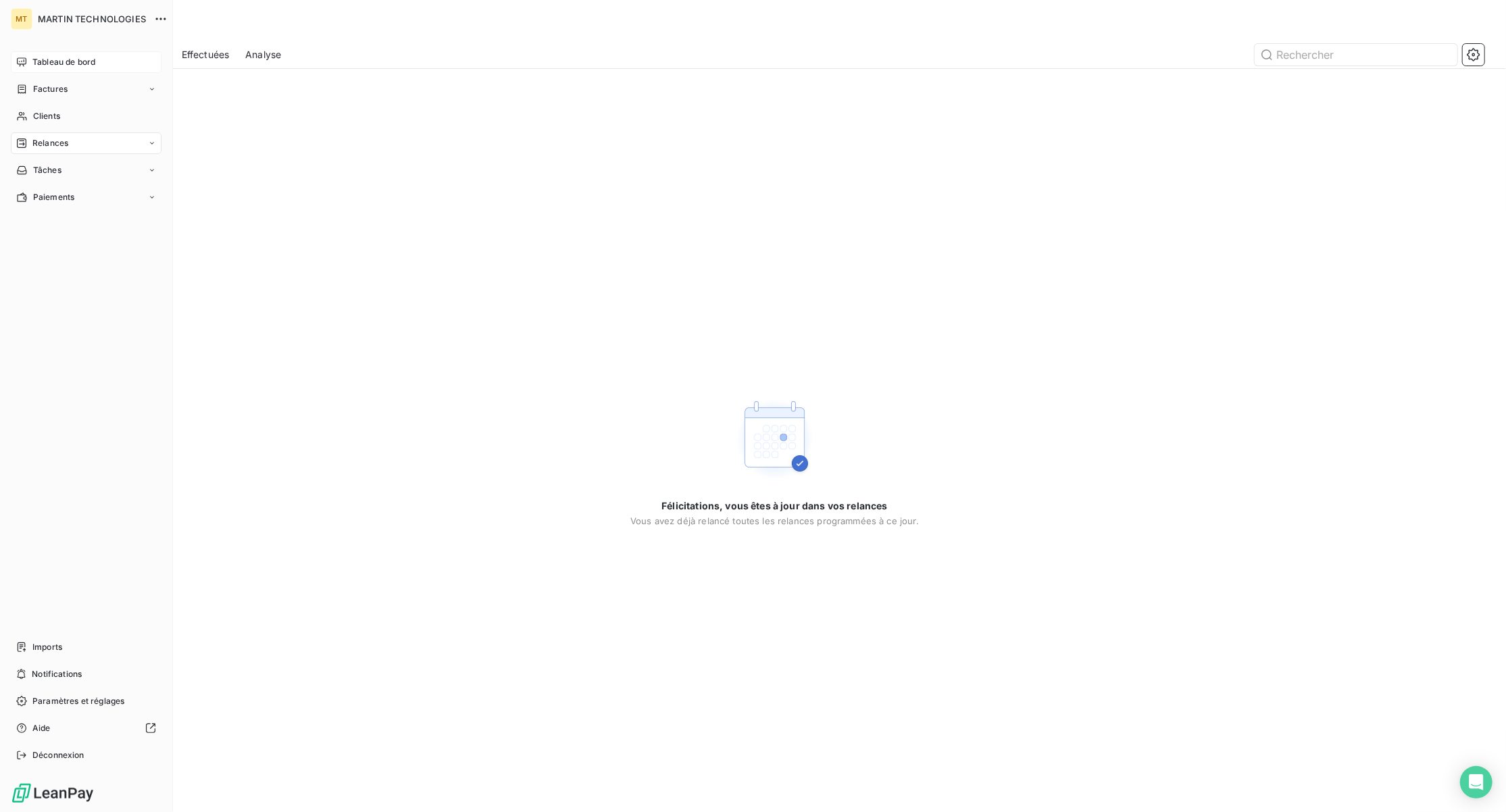
click at [44, 57] on span "Tableau de bord" at bounding box center [64, 61] width 63 height 12
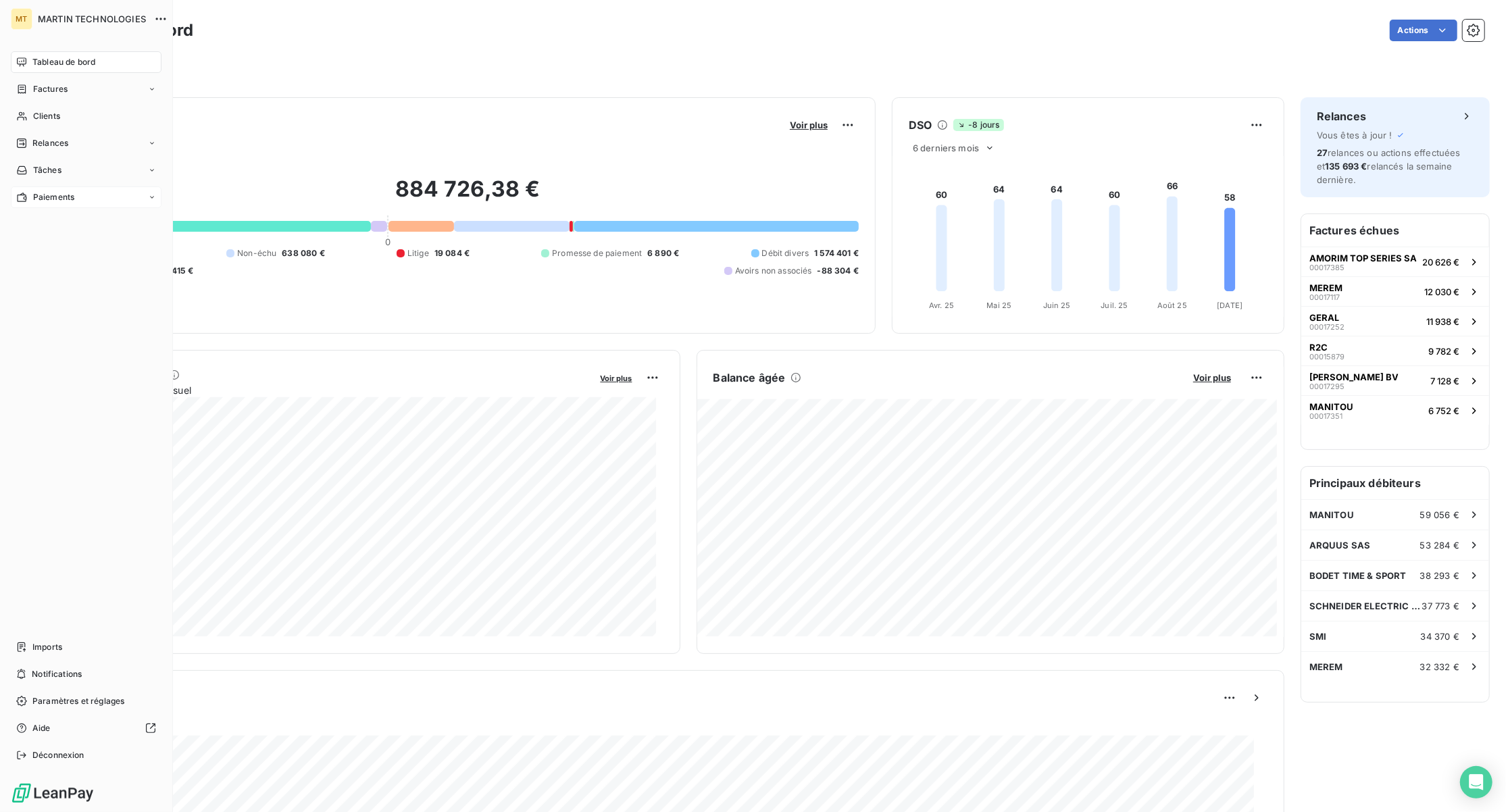
click at [42, 199] on span "Paiements" at bounding box center [54, 197] width 41 height 12
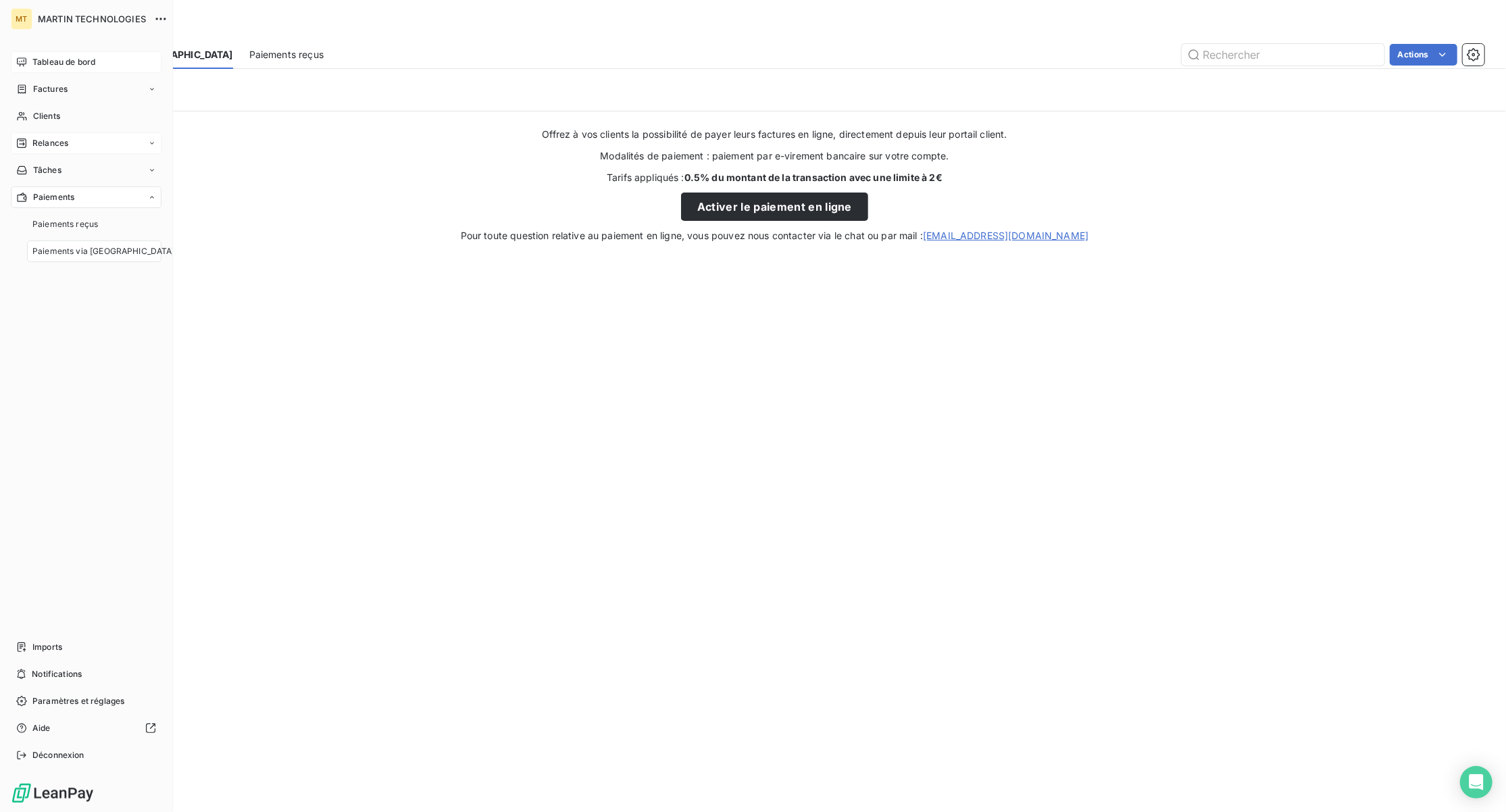
click at [66, 142] on span "Relances" at bounding box center [50, 143] width 36 height 12
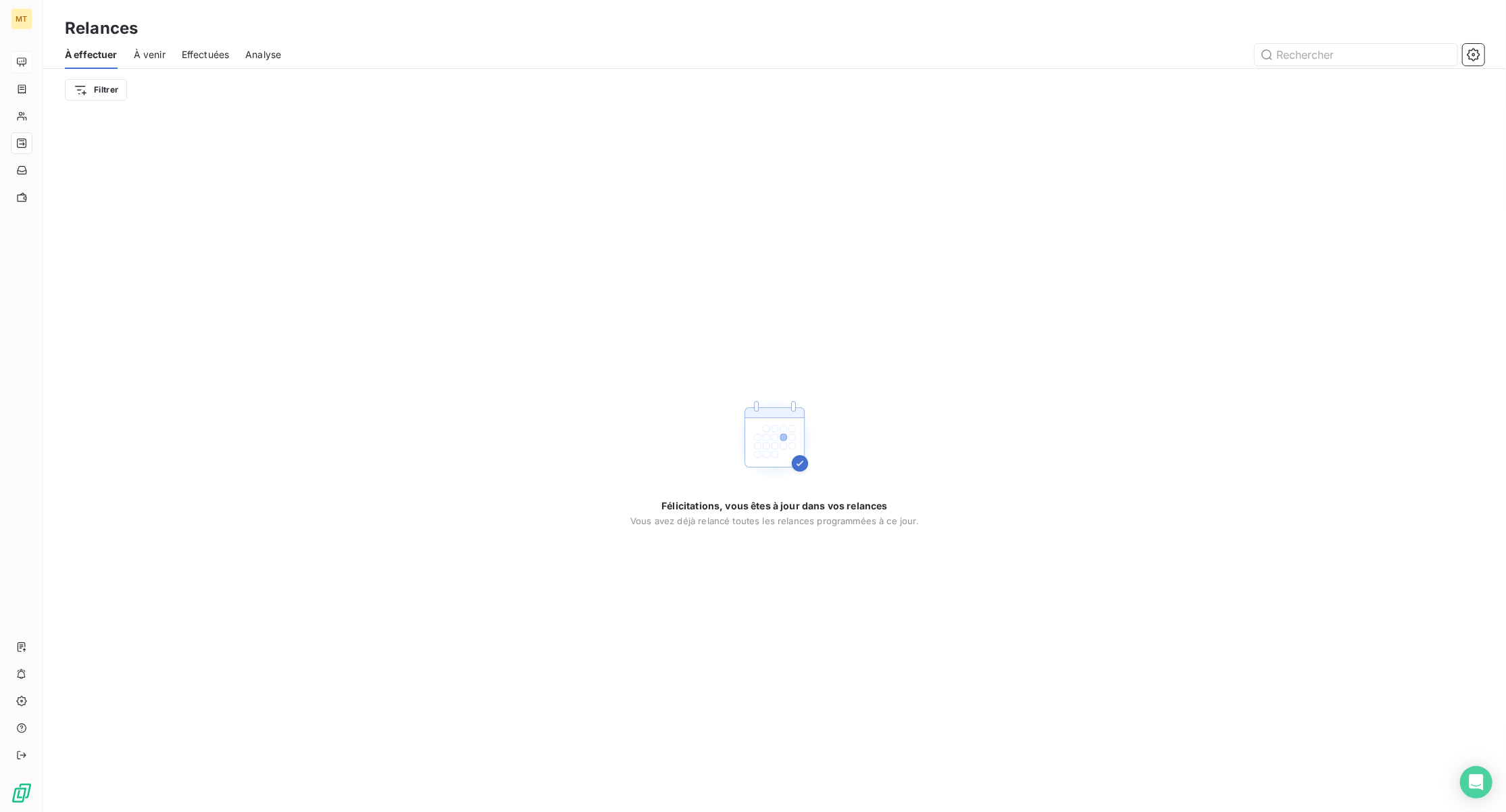
click at [146, 52] on span "À venir" at bounding box center [149, 54] width 31 height 14
